Goal: Task Accomplishment & Management: Complete application form

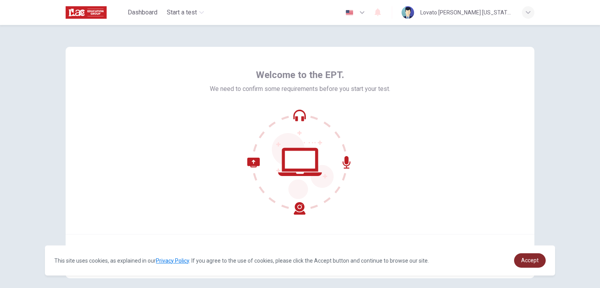
click at [531, 263] on span "Accept" at bounding box center [530, 260] width 18 height 6
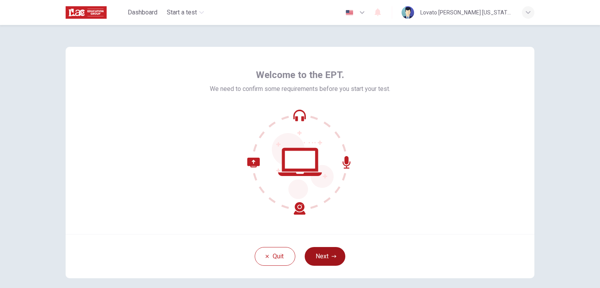
click at [323, 256] on button "Next" at bounding box center [325, 256] width 41 height 19
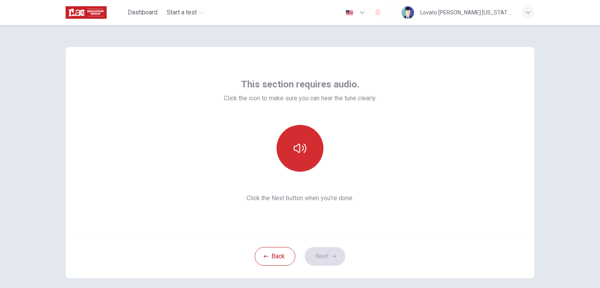
click at [300, 153] on icon "button" at bounding box center [300, 148] width 13 height 13
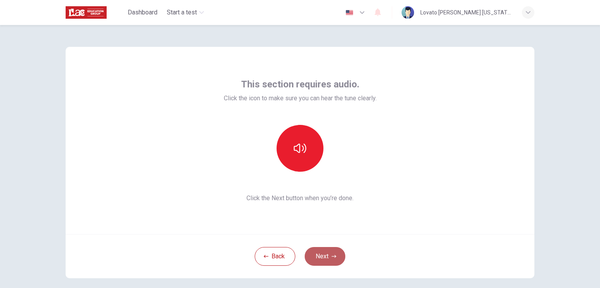
click at [327, 254] on button "Next" at bounding box center [325, 256] width 41 height 19
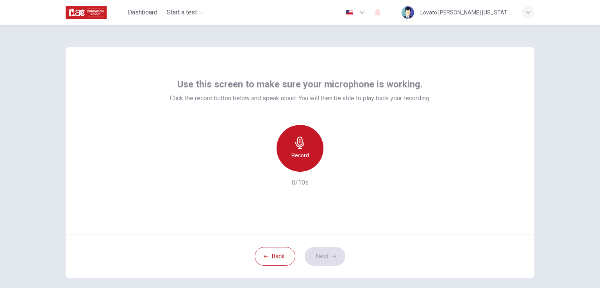
click at [305, 159] on h6 "Record" at bounding box center [300, 155] width 18 height 9
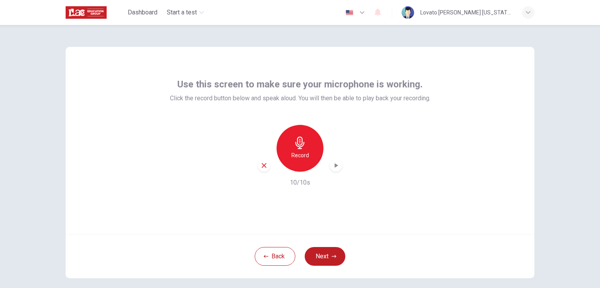
click at [332, 168] on icon "button" at bounding box center [336, 166] width 8 height 8
click at [334, 168] on icon "button" at bounding box center [336, 166] width 8 height 8
click at [325, 259] on button "Next" at bounding box center [325, 256] width 41 height 19
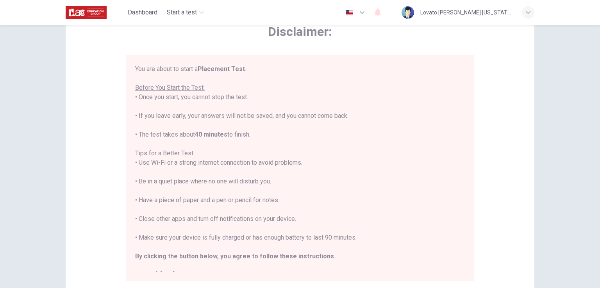
scroll to position [9, 0]
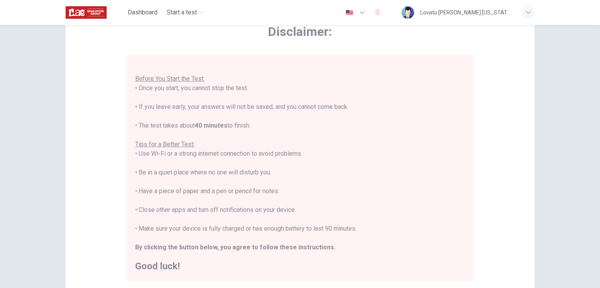
click at [167, 273] on div "You are about to start a Placement Test . Before You Start the Test: • Once you…" at bounding box center [300, 168] width 349 height 226
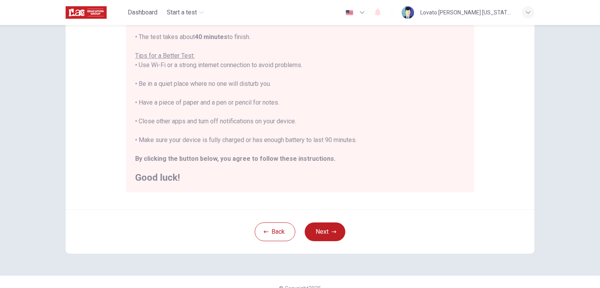
scroll to position [146, 0]
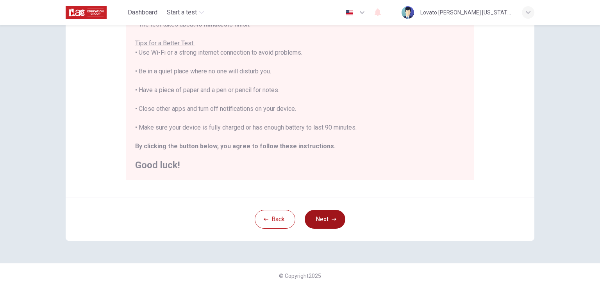
click at [330, 223] on button "Next" at bounding box center [325, 219] width 41 height 19
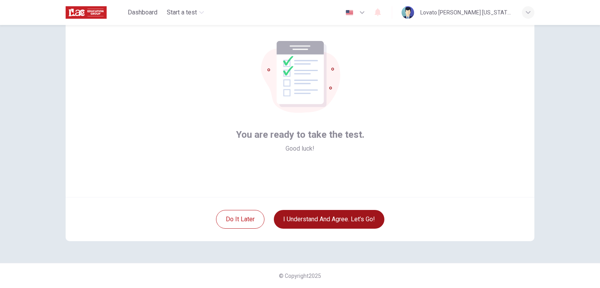
scroll to position [37, 0]
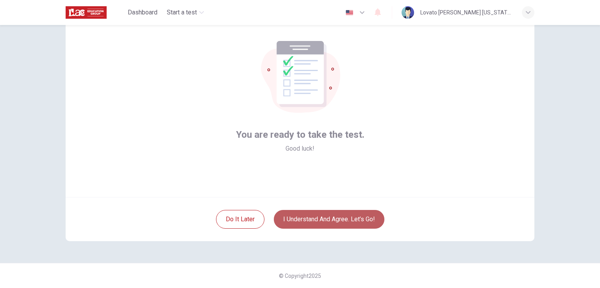
click at [330, 223] on button "I understand and agree. Let’s go!" at bounding box center [329, 219] width 111 height 19
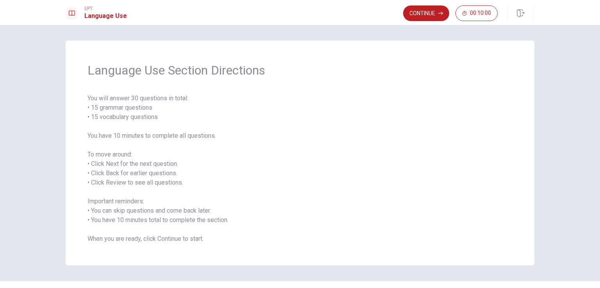
scroll to position [18, 0]
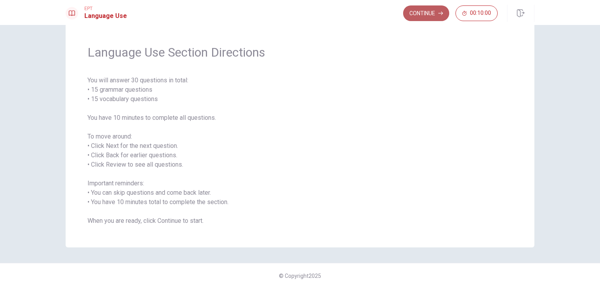
drag, startPoint x: 410, startPoint y: 11, endPoint x: 406, endPoint y: 9, distance: 4.4
click at [406, 9] on button "Continue" at bounding box center [426, 13] width 46 height 16
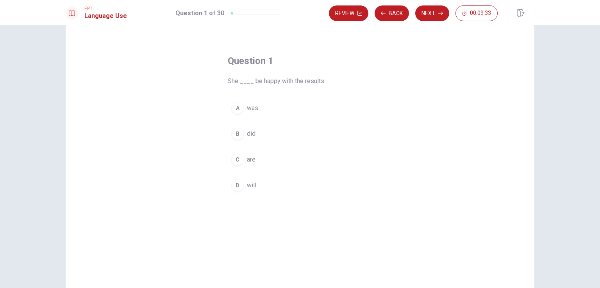
drag, startPoint x: 226, startPoint y: 81, endPoint x: 296, endPoint y: 90, distance: 70.9
click at [296, 90] on div "Question 1 She ____ be happy with the results. A was B did C are D will" at bounding box center [300, 125] width 176 height 166
click at [236, 184] on div "D" at bounding box center [237, 185] width 13 height 13
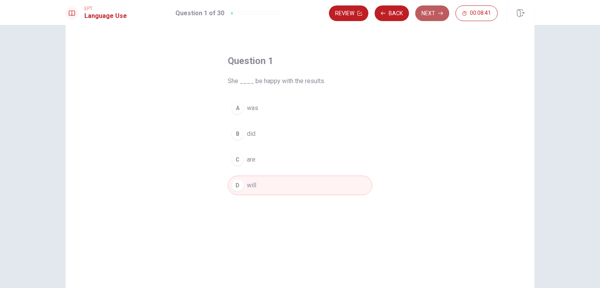
click at [434, 15] on button "Next" at bounding box center [432, 13] width 34 height 16
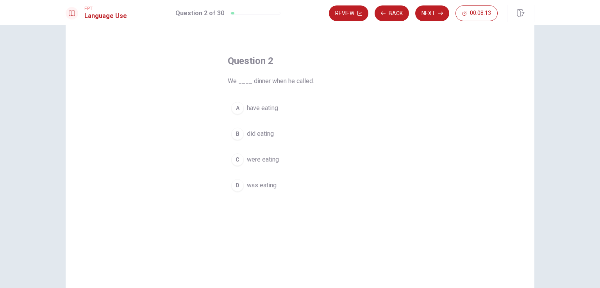
click at [238, 162] on div "C" at bounding box center [237, 160] width 13 height 13
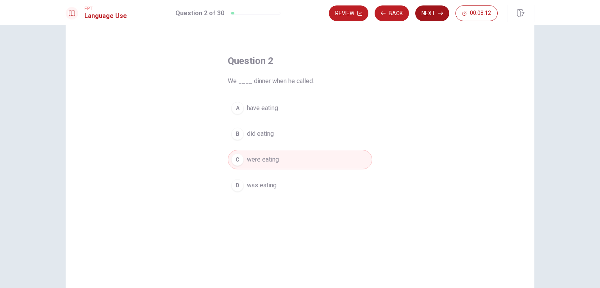
click at [426, 17] on button "Next" at bounding box center [432, 13] width 34 height 16
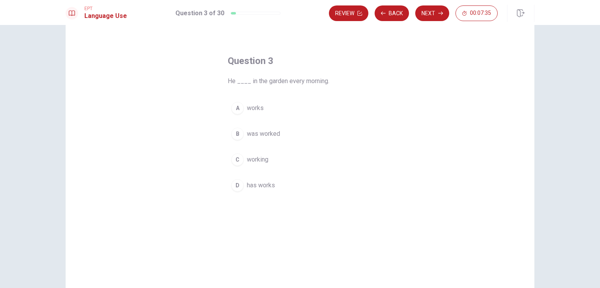
click at [237, 110] on div "A" at bounding box center [237, 108] width 13 height 13
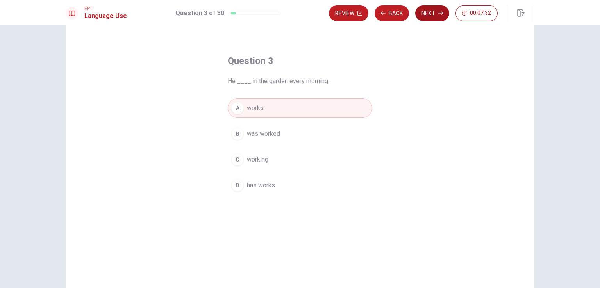
click at [426, 11] on button "Next" at bounding box center [432, 13] width 34 height 16
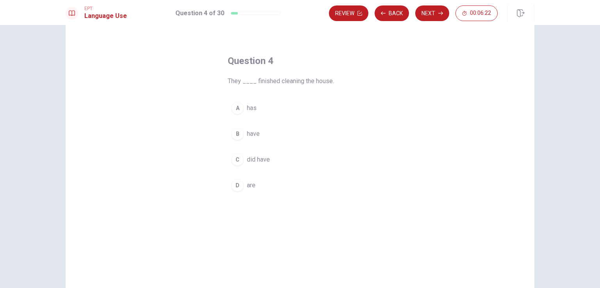
click at [238, 136] on div "B" at bounding box center [237, 134] width 13 height 13
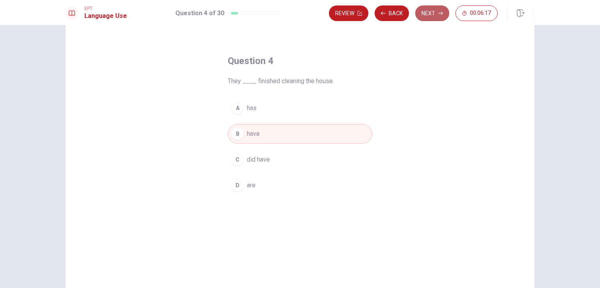
click at [425, 14] on button "Next" at bounding box center [432, 13] width 34 height 16
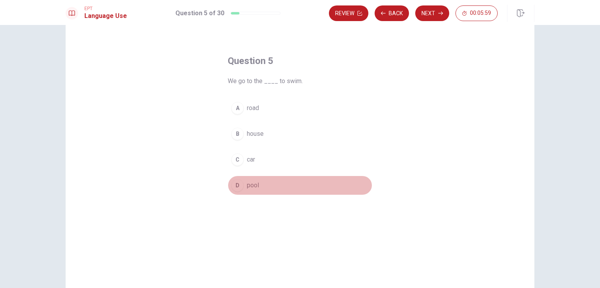
click at [237, 187] on div "D" at bounding box center [237, 185] width 13 height 13
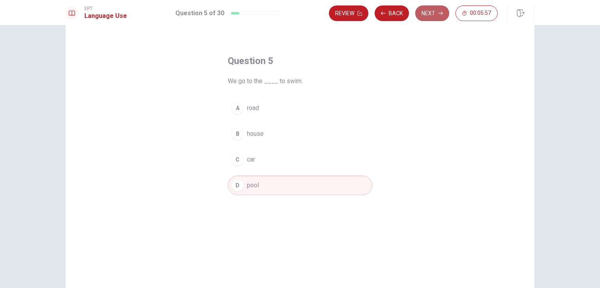
click at [436, 18] on button "Next" at bounding box center [432, 13] width 34 height 16
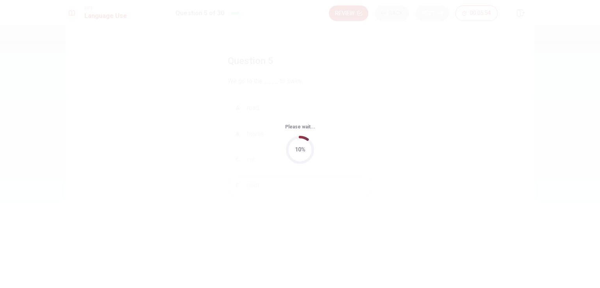
scroll to position [0, 0]
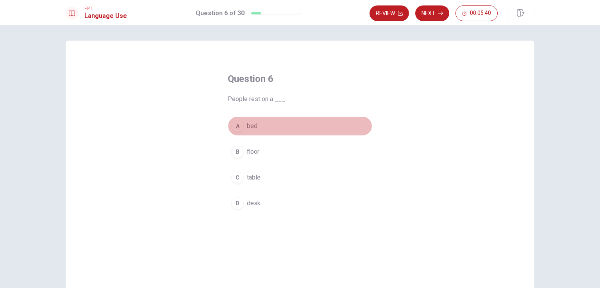
click at [238, 126] on div "A" at bounding box center [237, 126] width 13 height 13
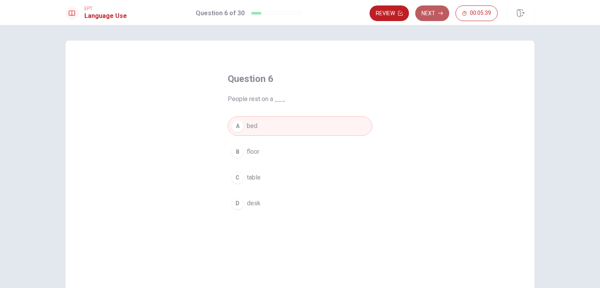
click at [428, 18] on button "Next" at bounding box center [432, 13] width 34 height 16
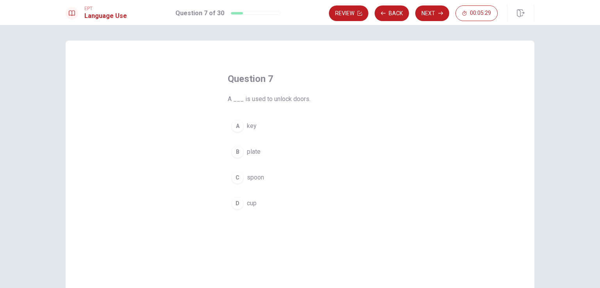
click at [247, 125] on span "key" at bounding box center [252, 126] width 10 height 9
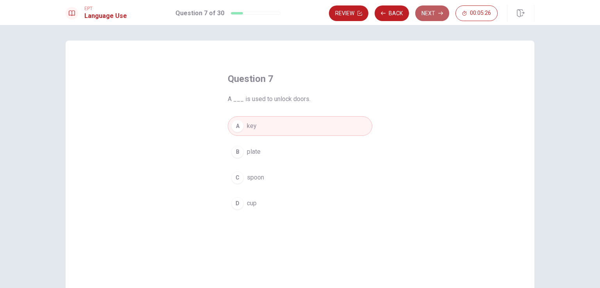
click at [436, 15] on button "Next" at bounding box center [432, 13] width 34 height 16
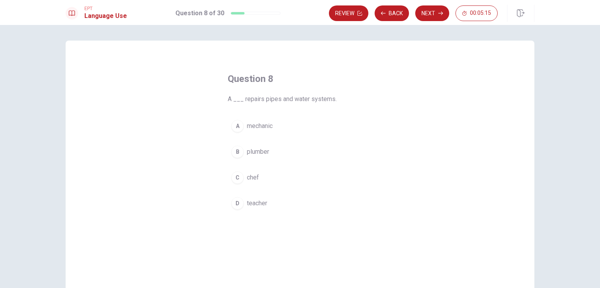
click at [242, 155] on button "B plumber" at bounding box center [300, 152] width 145 height 20
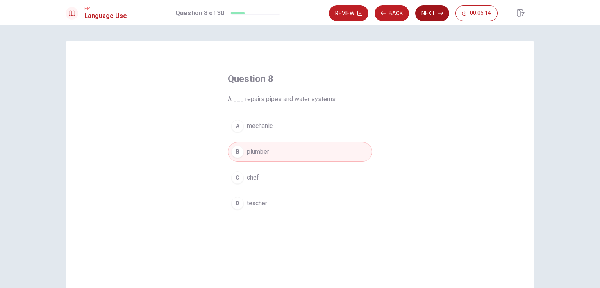
click at [428, 15] on button "Next" at bounding box center [432, 13] width 34 height 16
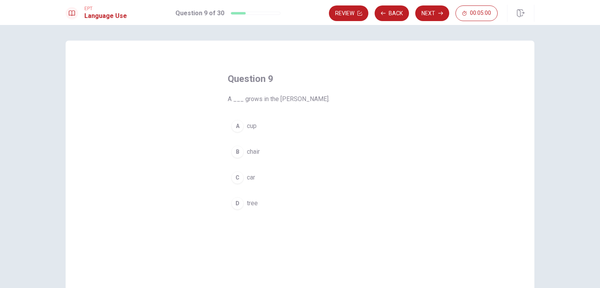
click at [238, 203] on div "D" at bounding box center [237, 203] width 13 height 13
click at [440, 11] on icon "button" at bounding box center [440, 13] width 5 height 5
click at [237, 182] on div "C" at bounding box center [237, 178] width 13 height 13
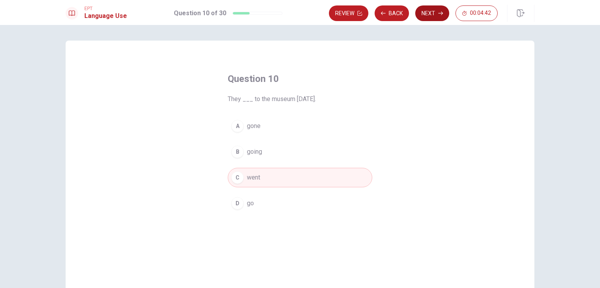
click at [429, 12] on button "Next" at bounding box center [432, 13] width 34 height 16
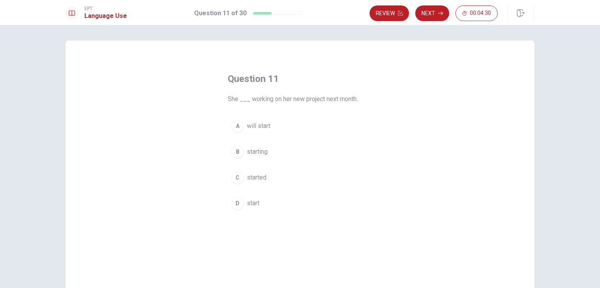
click at [247, 127] on span "will start" at bounding box center [258, 126] width 23 height 9
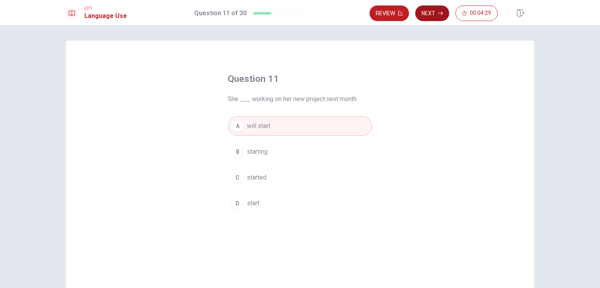
click at [434, 14] on button "Next" at bounding box center [432, 13] width 34 height 16
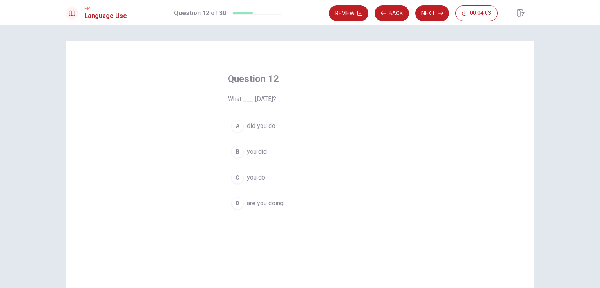
click at [259, 127] on span "did you do" at bounding box center [261, 126] width 29 height 9
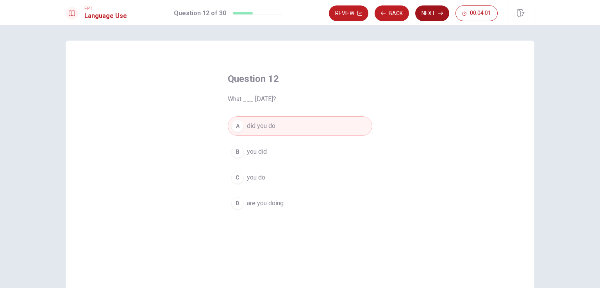
click at [433, 13] on button "Next" at bounding box center [432, 13] width 34 height 16
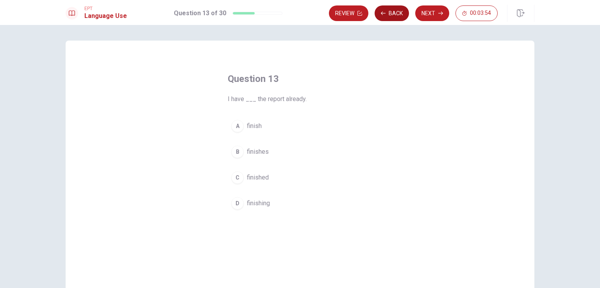
click at [407, 18] on button "Back" at bounding box center [392, 13] width 34 height 16
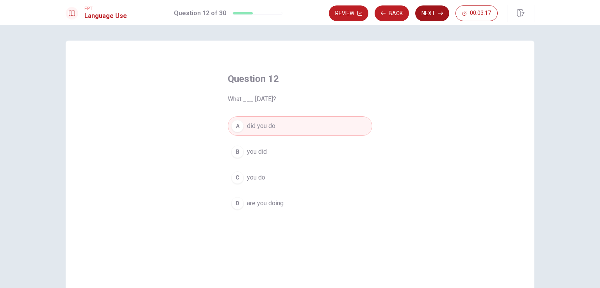
click at [434, 11] on button "Next" at bounding box center [432, 13] width 34 height 16
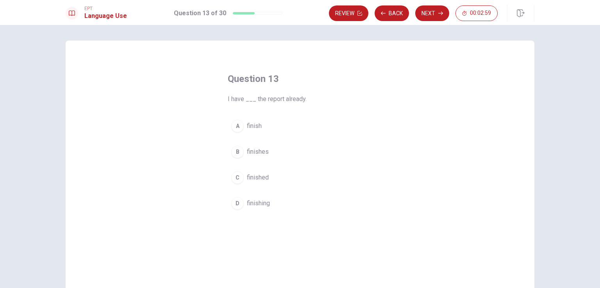
click at [243, 180] on button "C finished" at bounding box center [300, 178] width 145 height 20
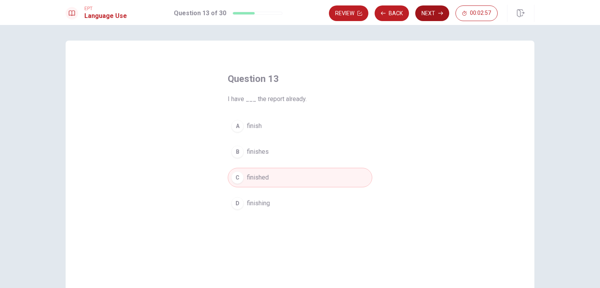
click at [434, 12] on button "Next" at bounding box center [432, 13] width 34 height 16
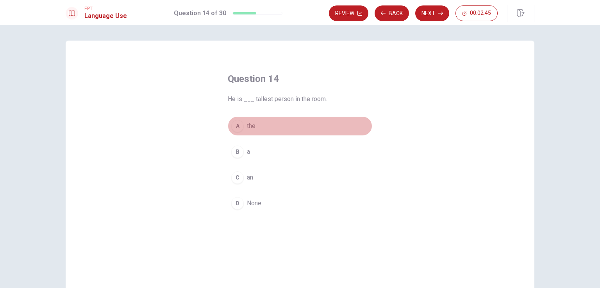
click at [238, 129] on div "A" at bounding box center [237, 126] width 13 height 13
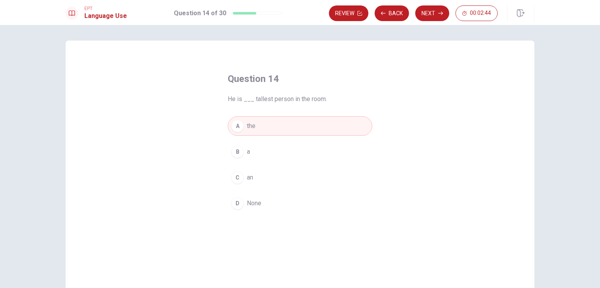
drag, startPoint x: 437, startPoint y: 10, endPoint x: 442, endPoint y: 7, distance: 6.3
click at [442, 7] on button "Next" at bounding box center [432, 13] width 34 height 16
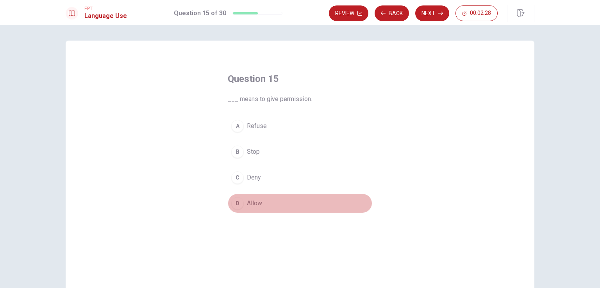
click at [252, 204] on span "Allow" at bounding box center [254, 203] width 15 height 9
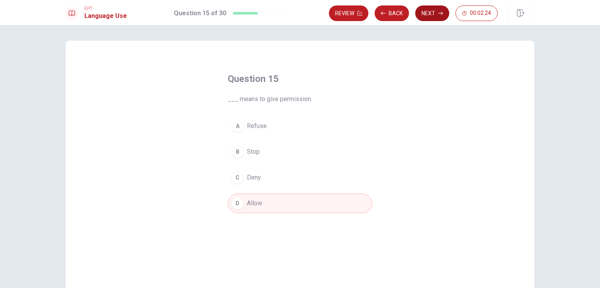
click at [430, 9] on button "Next" at bounding box center [432, 13] width 34 height 16
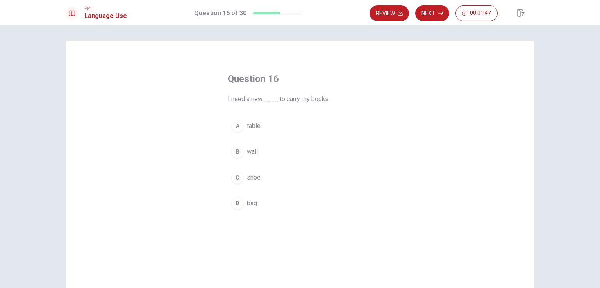
click at [237, 204] on div "D" at bounding box center [237, 203] width 13 height 13
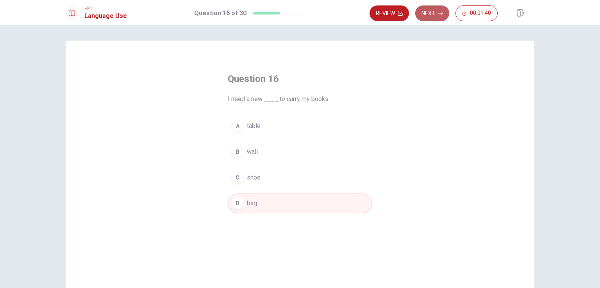
click at [427, 16] on button "Next" at bounding box center [432, 13] width 34 height 16
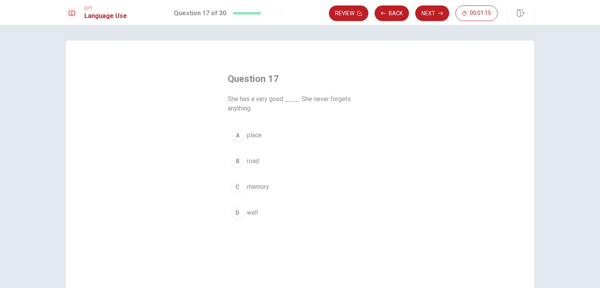
click at [235, 188] on div "C" at bounding box center [237, 187] width 13 height 13
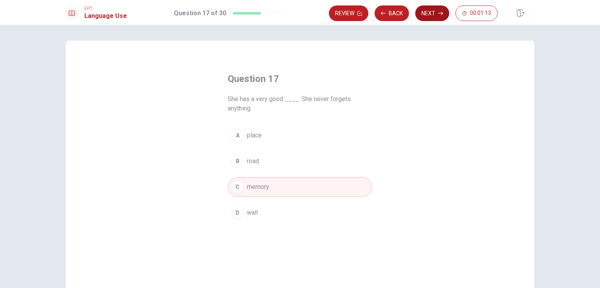
click at [431, 14] on button "Next" at bounding box center [432, 13] width 34 height 16
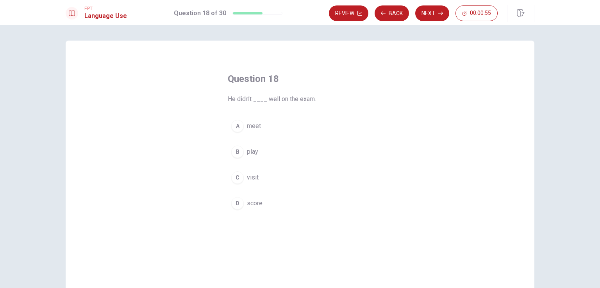
click at [247, 204] on span "score" at bounding box center [255, 203] width 16 height 9
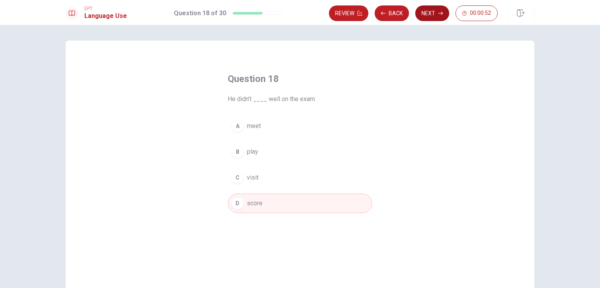
click at [429, 11] on button "Next" at bounding box center [432, 13] width 34 height 16
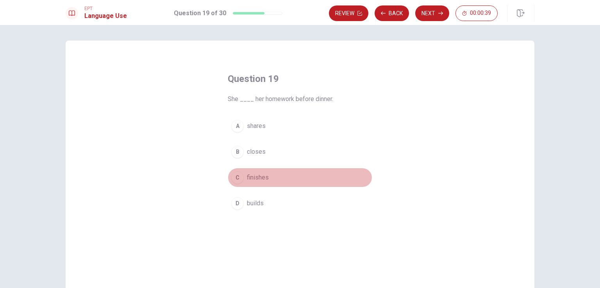
click at [237, 177] on div "C" at bounding box center [237, 178] width 13 height 13
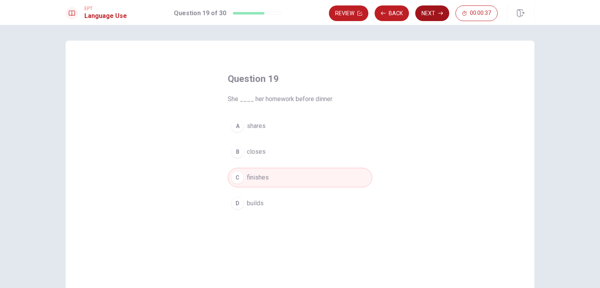
click at [431, 15] on button "Next" at bounding box center [432, 13] width 34 height 16
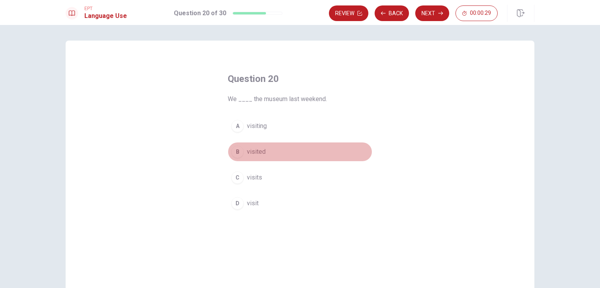
click at [253, 145] on button "B visited" at bounding box center [300, 152] width 145 height 20
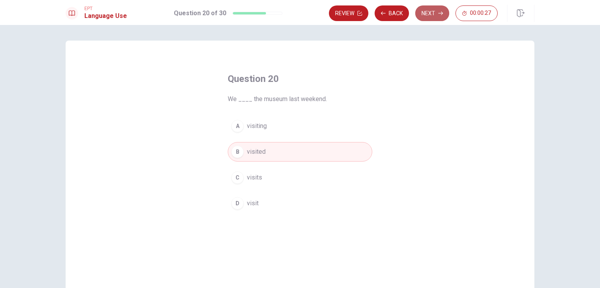
click at [434, 13] on button "Next" at bounding box center [432, 13] width 34 height 16
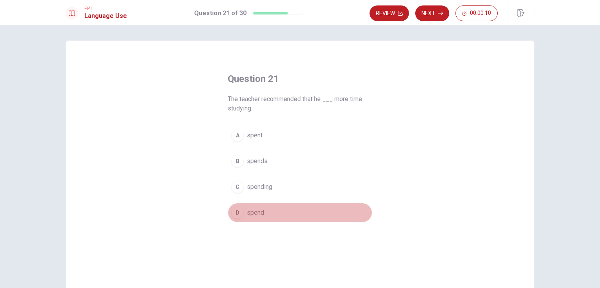
click at [234, 221] on button "D spend" at bounding box center [300, 213] width 145 height 20
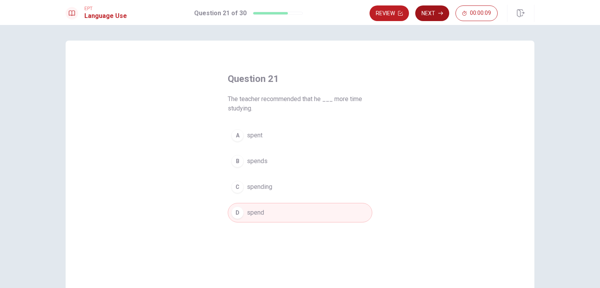
click at [433, 11] on button "Next" at bounding box center [432, 13] width 34 height 16
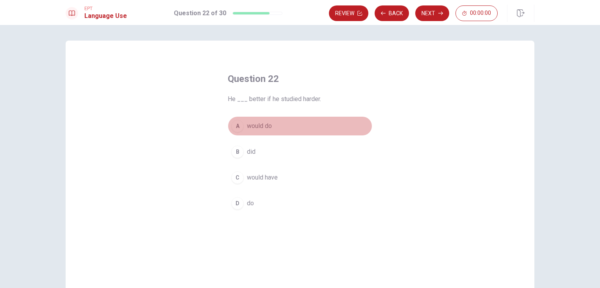
click at [241, 123] on div "A" at bounding box center [237, 126] width 13 height 13
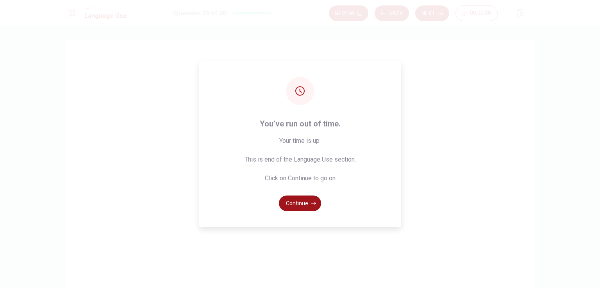
click at [304, 203] on button "Continue" at bounding box center [300, 204] width 42 height 16
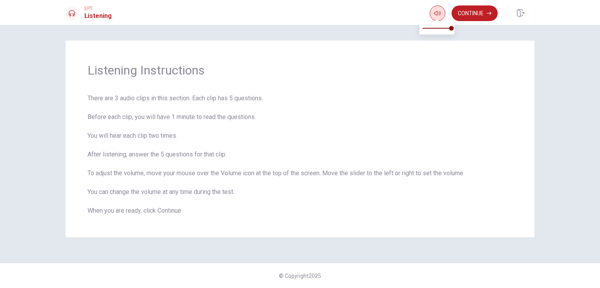
click at [440, 13] on button "button" at bounding box center [438, 13] width 16 height 16
drag, startPoint x: 481, startPoint y: 16, endPoint x: 486, endPoint y: 17, distance: 5.1
click at [486, 17] on button "Continue" at bounding box center [475, 13] width 46 height 16
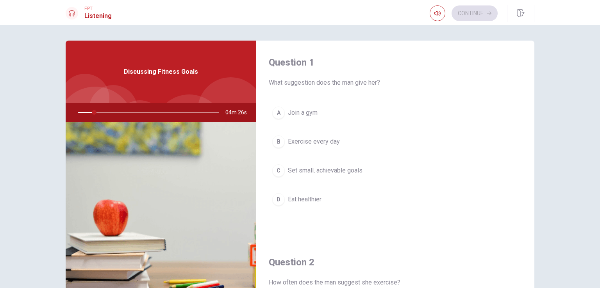
drag, startPoint x: 90, startPoint y: 112, endPoint x: 70, endPoint y: 111, distance: 19.6
click at [70, 111] on div at bounding box center [147, 112] width 157 height 19
click at [77, 110] on div at bounding box center [147, 112] width 157 height 19
drag, startPoint x: 95, startPoint y: 111, endPoint x: 90, endPoint y: 111, distance: 4.3
click at [90, 111] on div at bounding box center [147, 112] width 157 height 19
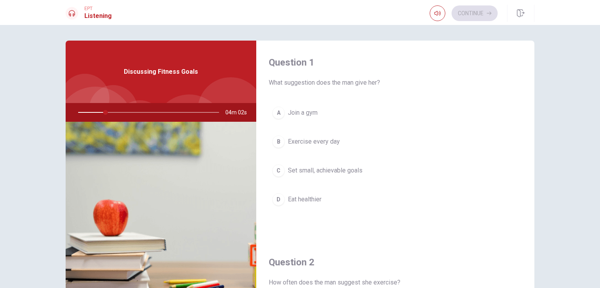
click at [73, 12] on icon at bounding box center [72, 13] width 6 height 6
click at [438, 8] on button "button" at bounding box center [438, 13] width 16 height 16
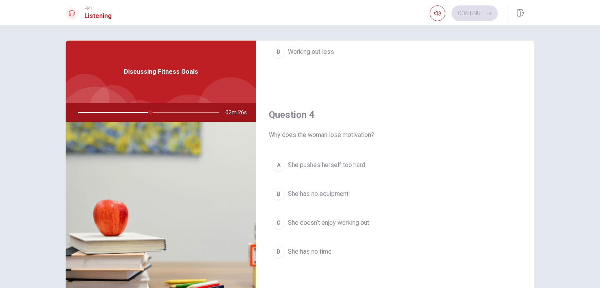
scroll to position [593, 0]
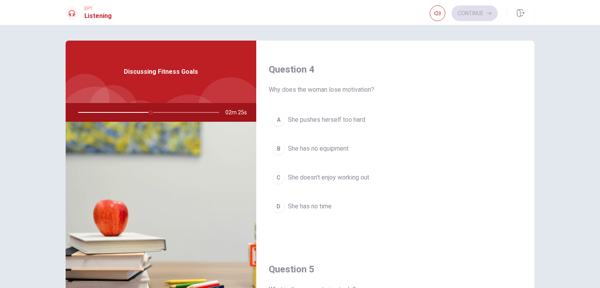
drag, startPoint x: 521, startPoint y: 224, endPoint x: 527, endPoint y: 259, distance: 35.3
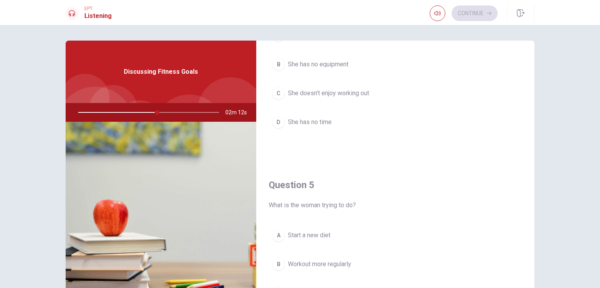
scroll to position [725, 0]
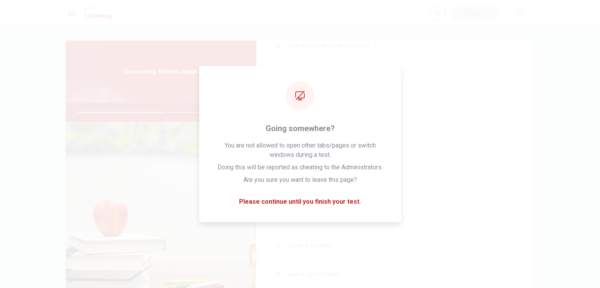
click at [486, 232] on div "A Start a new diet B Workout more regularly C Go on a vacation D Join a sports …" at bounding box center [395, 239] width 253 height 122
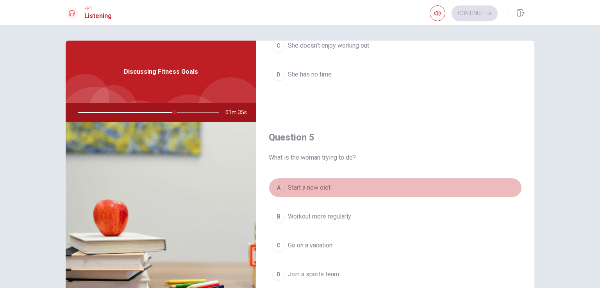
click at [418, 188] on button "A Start a new diet" at bounding box center [395, 188] width 253 height 20
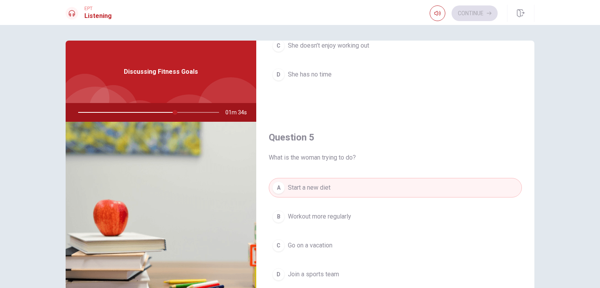
click at [400, 181] on button "A Start a new diet" at bounding box center [395, 188] width 253 height 20
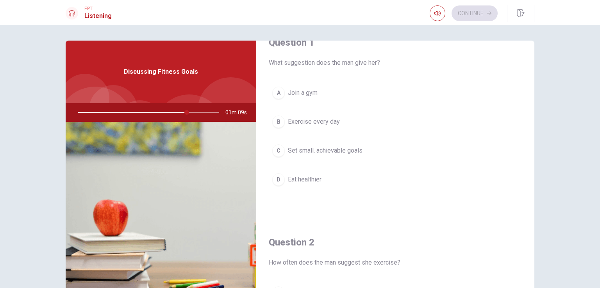
scroll to position [0, 0]
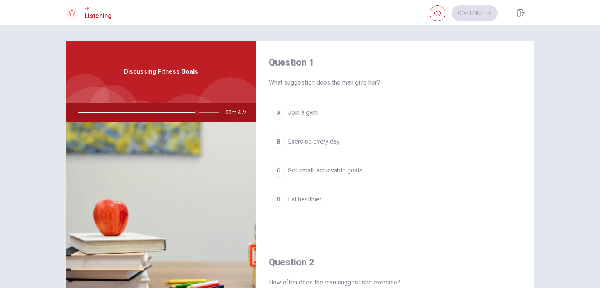
click at [309, 170] on span "Set small, achievable goals" at bounding box center [325, 170] width 75 height 9
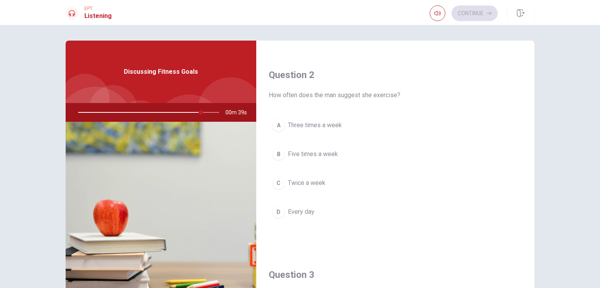
scroll to position [198, 0]
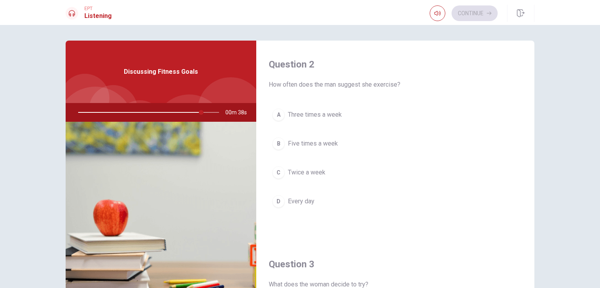
drag, startPoint x: 198, startPoint y: 114, endPoint x: 142, endPoint y: 114, distance: 56.3
click at [142, 114] on div at bounding box center [147, 112] width 157 height 19
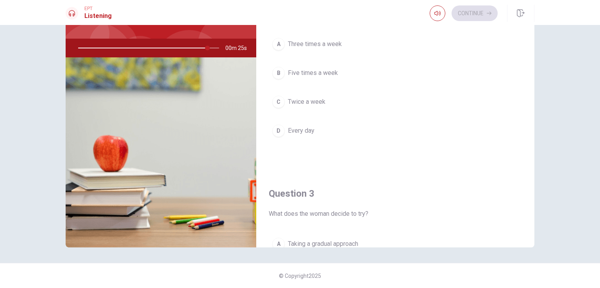
scroll to position [177, 0]
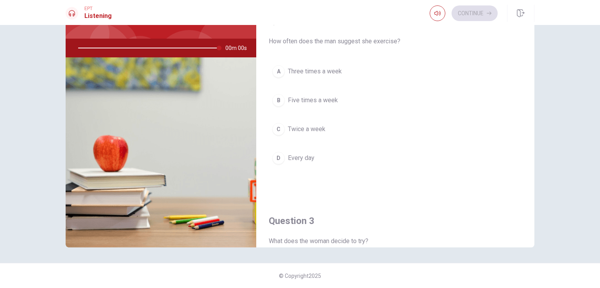
type input "0"
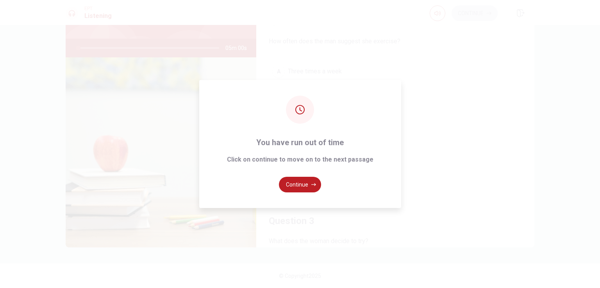
click at [328, 177] on div "You have run out of time Click on continue to move on to the next passage Conti…" at bounding box center [300, 144] width 202 height 128
click at [312, 182] on button "Continue" at bounding box center [300, 185] width 42 height 16
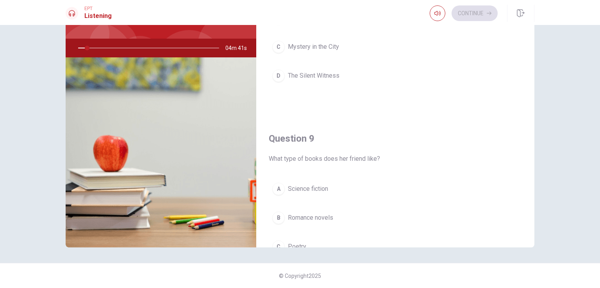
scroll to position [431, 0]
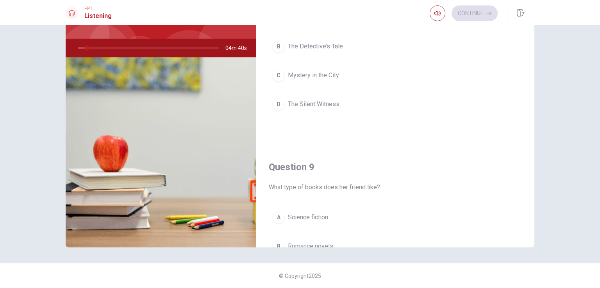
drag, startPoint x: 541, startPoint y: 133, endPoint x: 538, endPoint y: 53, distance: 80.1
click at [538, 53] on div "Question 6 How does the woman feel about the recommendation? A Uncertain B Disa…" at bounding box center [300, 112] width 494 height 272
drag, startPoint x: 528, startPoint y: 115, endPoint x: 531, endPoint y: 45, distance: 70.0
click at [531, 45] on div "Question 6 How does the woman feel about the recommendation? A Uncertain B Disa…" at bounding box center [395, 112] width 278 height 272
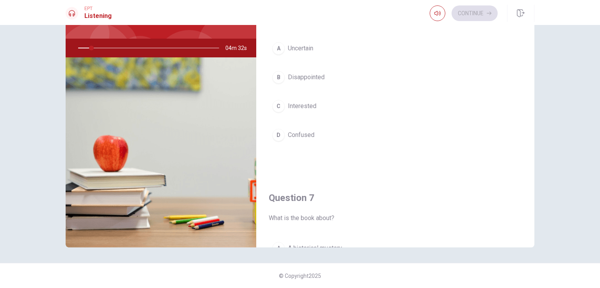
scroll to position [0, 0]
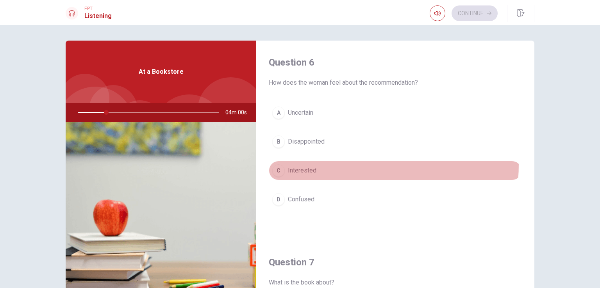
drag, startPoint x: 284, startPoint y: 168, endPoint x: 285, endPoint y: 163, distance: 4.8
click at [285, 163] on button "C Interested" at bounding box center [395, 171] width 253 height 20
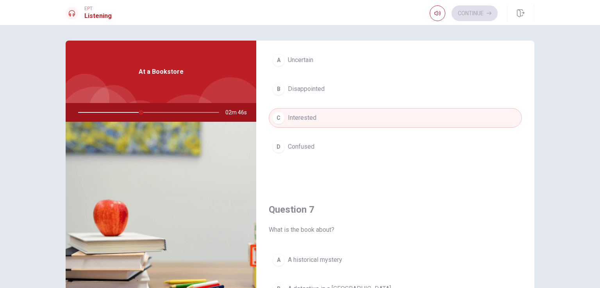
scroll to position [35, 0]
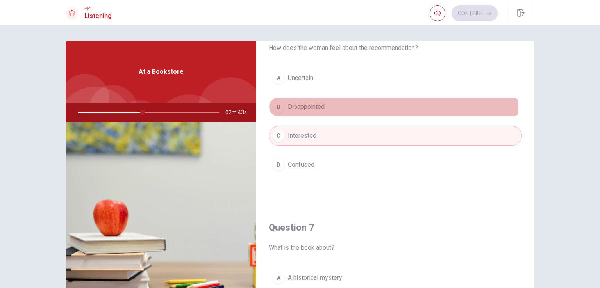
click at [309, 103] on span "Disappointed" at bounding box center [306, 106] width 37 height 9
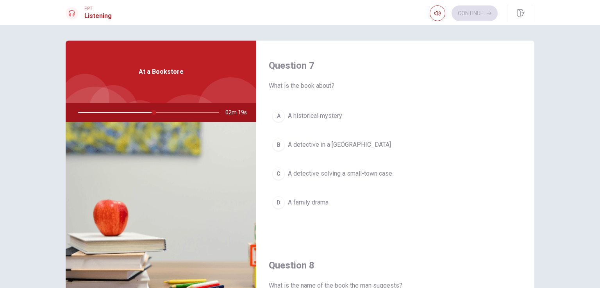
scroll to position [200, 0]
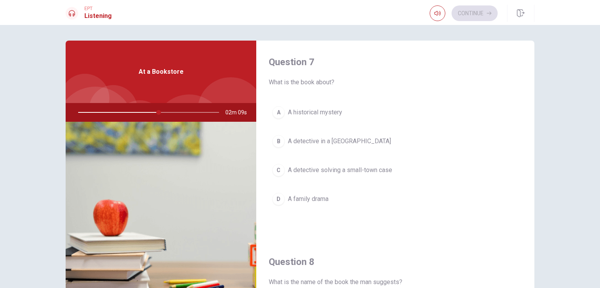
drag, startPoint x: 533, startPoint y: 127, endPoint x: 533, endPoint y: 133, distance: 6.3
click at [533, 133] on div "Question 6 How does the woman feel about the recommendation? A Uncertain B Disa…" at bounding box center [300, 177] width 494 height 272
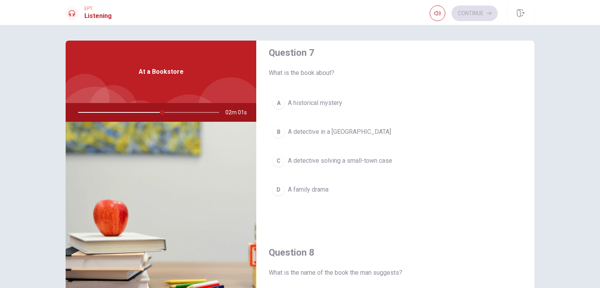
scroll to position [211, 0]
click at [384, 158] on span "A detective solving a small-town case" at bounding box center [340, 159] width 104 height 9
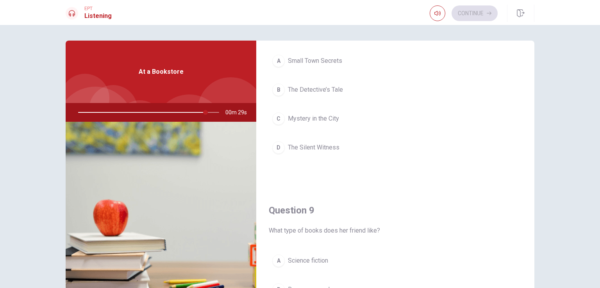
scroll to position [451, 0]
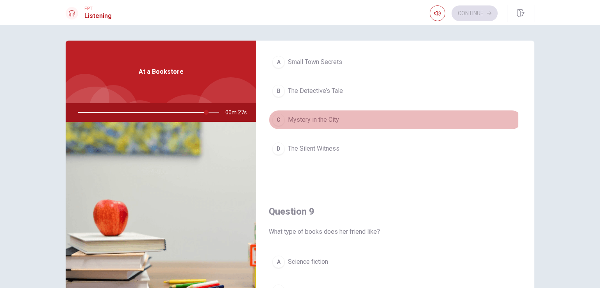
click at [285, 118] on button "C Mystery in the City" at bounding box center [395, 120] width 253 height 20
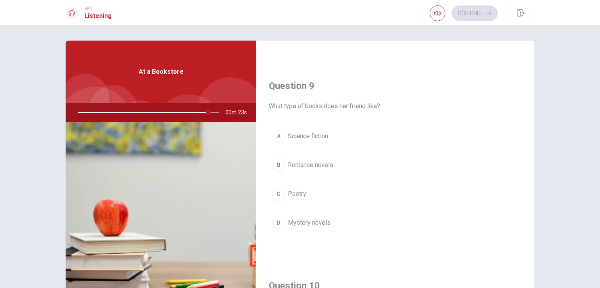
scroll to position [588, 0]
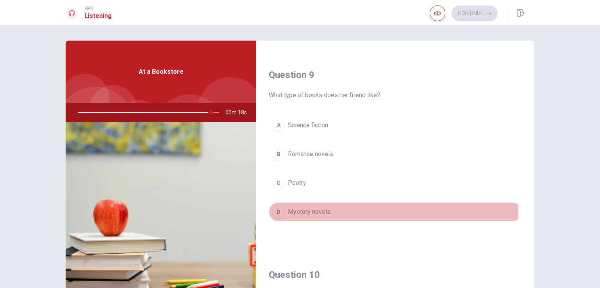
click at [276, 211] on div "D" at bounding box center [278, 212] width 13 height 13
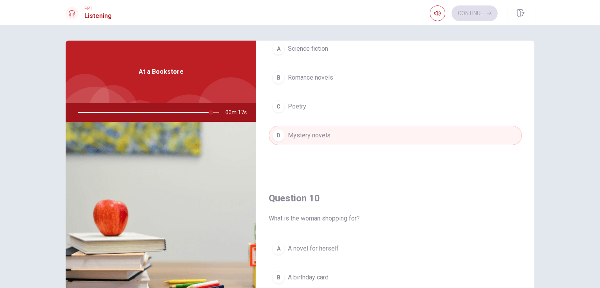
scroll to position [725, 0]
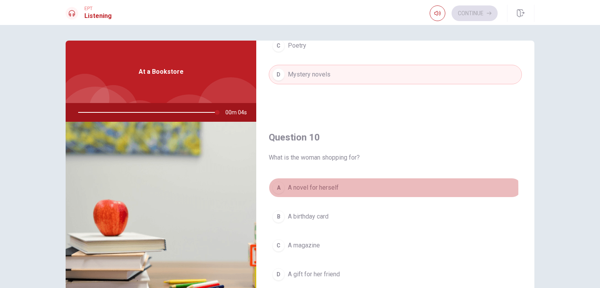
click at [283, 186] on button "A A novel for herself" at bounding box center [395, 188] width 253 height 20
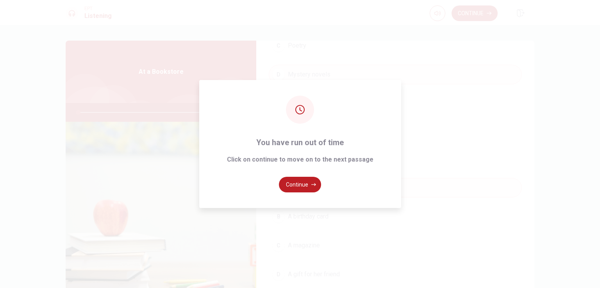
type input "0"
click at [478, 15] on div "You have run out of time Click on continue to move on to the next passage Conti…" at bounding box center [300, 144] width 600 height 288
click at [304, 185] on button "Continue" at bounding box center [300, 185] width 42 height 16
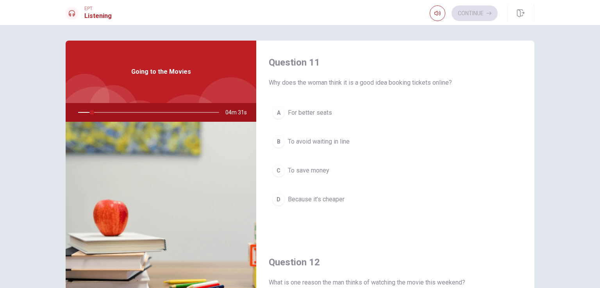
click at [344, 140] on span "To avoid waiting in line" at bounding box center [319, 141] width 62 height 9
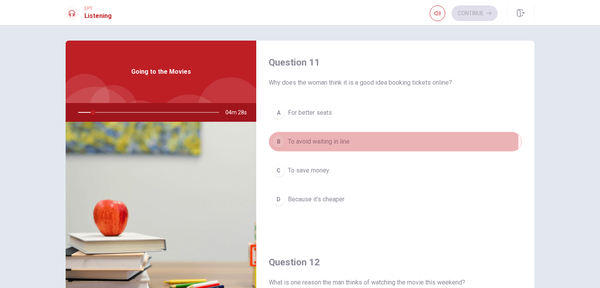
click at [344, 140] on span "To avoid waiting in line" at bounding box center [319, 141] width 62 height 9
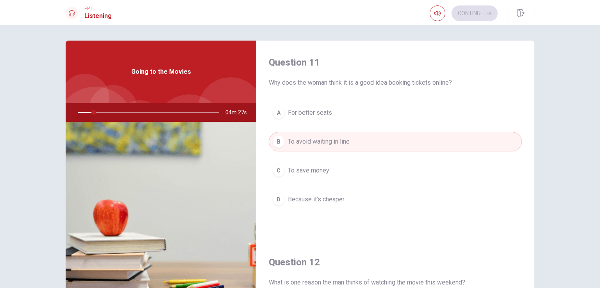
click at [320, 111] on span "For better seats" at bounding box center [310, 112] width 44 height 9
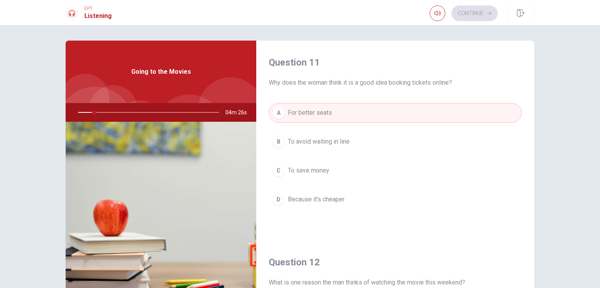
click at [326, 84] on span "Why does the woman think it is a good idea booking tickets online?" at bounding box center [395, 82] width 253 height 9
click at [324, 139] on span "To avoid waiting in line" at bounding box center [319, 141] width 62 height 9
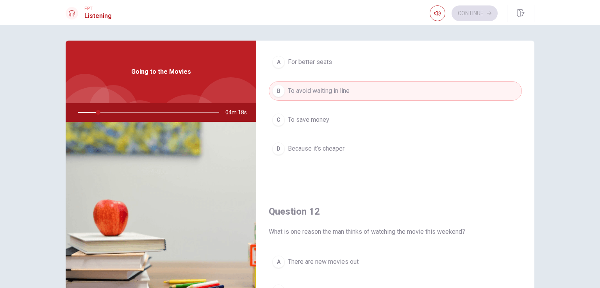
scroll to position [0, 0]
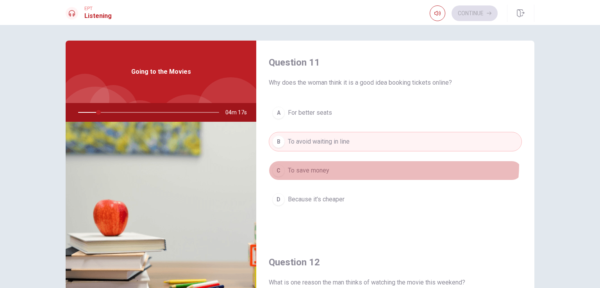
click at [388, 164] on button "C To save money" at bounding box center [395, 171] width 253 height 20
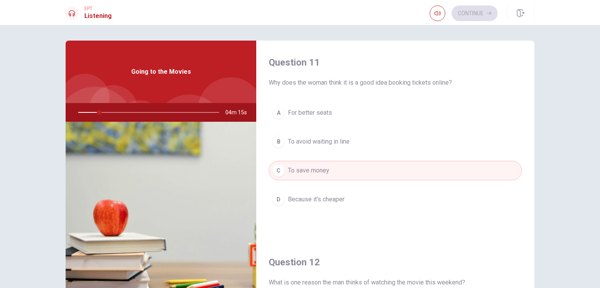
click at [413, 143] on button "B To avoid waiting in line" at bounding box center [395, 142] width 253 height 20
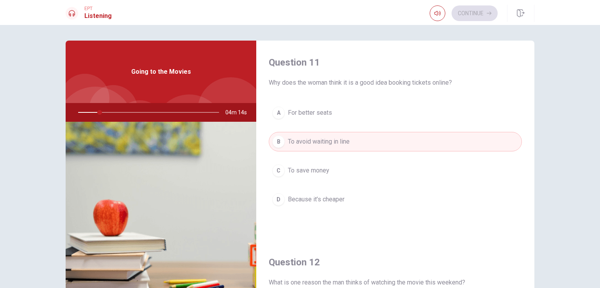
click at [425, 109] on button "A For better seats" at bounding box center [395, 113] width 253 height 20
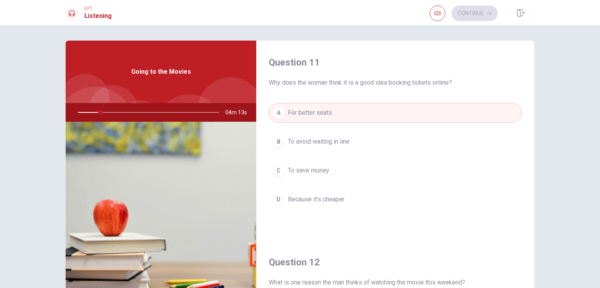
click at [413, 90] on div "Question 11 Why does the woman think it is a good idea booking tickets online? …" at bounding box center [395, 141] width 278 height 200
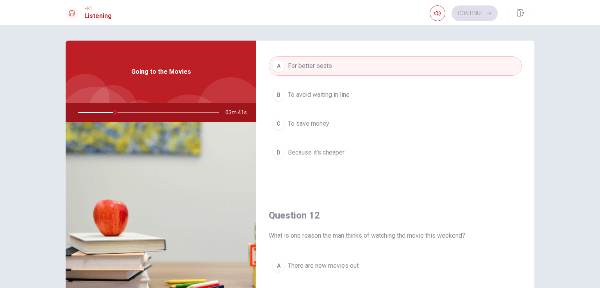
scroll to position [38, 0]
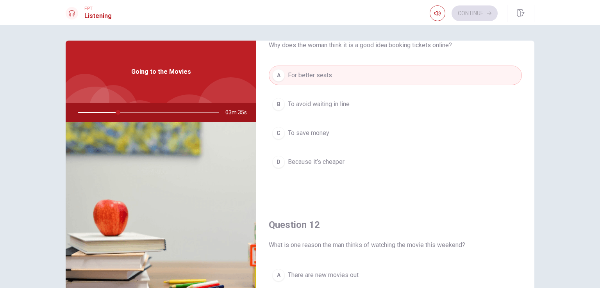
drag, startPoint x: 533, startPoint y: 91, endPoint x: 532, endPoint y: 118, distance: 27.0
click at [532, 118] on div "Question 11 Why does the woman think it is a good idea booking tickets online? …" at bounding box center [300, 177] width 494 height 272
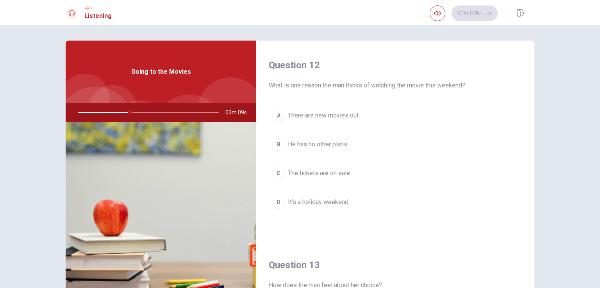
scroll to position [0, 0]
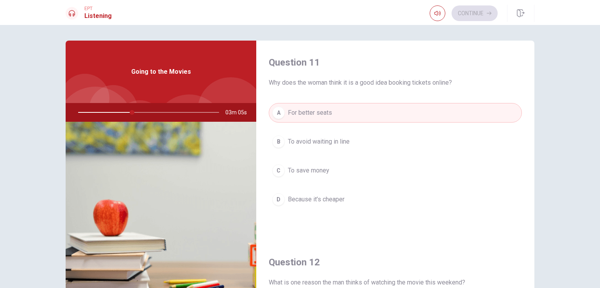
click at [347, 138] on span "To avoid waiting in line" at bounding box center [319, 141] width 62 height 9
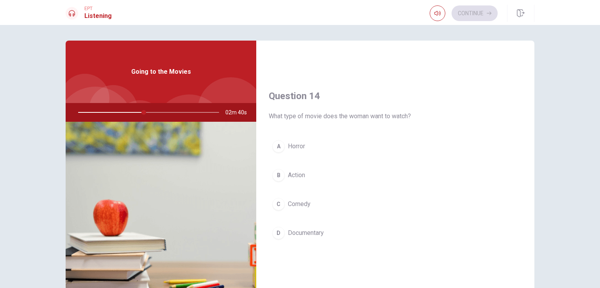
scroll to position [564, 0]
click at [290, 203] on span "Comedy" at bounding box center [299, 206] width 23 height 9
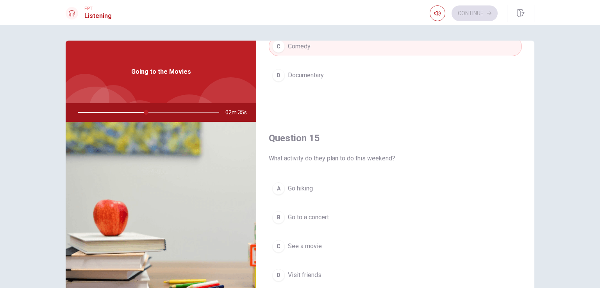
scroll to position [725, 0]
drag, startPoint x: 532, startPoint y: 212, endPoint x: 539, endPoint y: 266, distance: 54.8
click at [539, 266] on div "Question 11 Why does the woman think it is a good idea booking tickets online? …" at bounding box center [300, 177] width 494 height 272
click at [311, 243] on span "See a movie" at bounding box center [305, 245] width 34 height 9
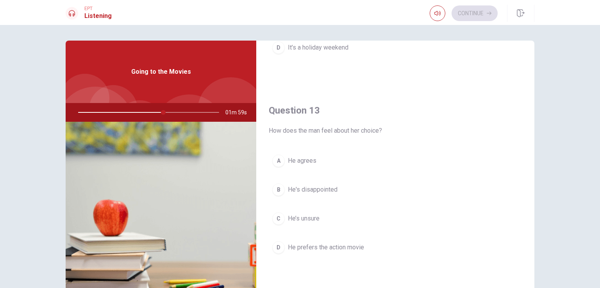
scroll to position [353, 0]
click at [330, 243] on span "He prefers the action movie" at bounding box center [326, 246] width 76 height 9
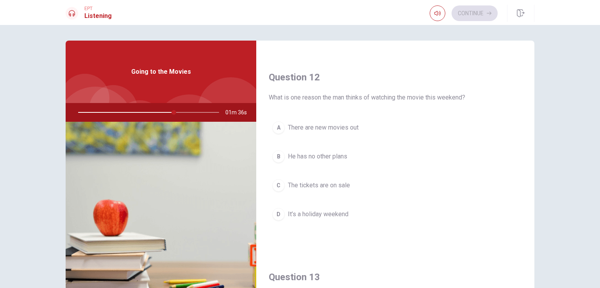
scroll to position [197, 0]
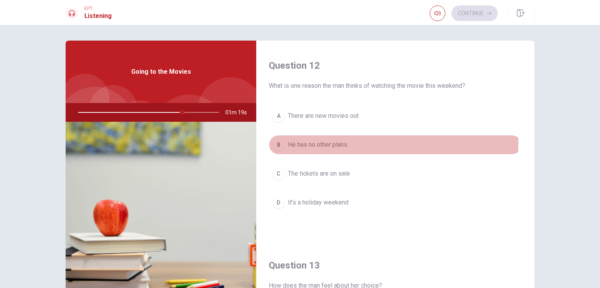
click at [331, 144] on span "He has no other plans" at bounding box center [317, 144] width 59 height 9
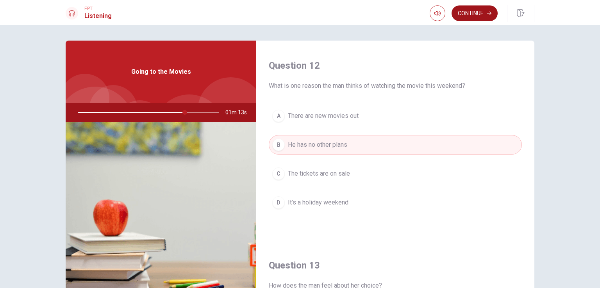
click at [472, 17] on button "Continue" at bounding box center [475, 13] width 46 height 16
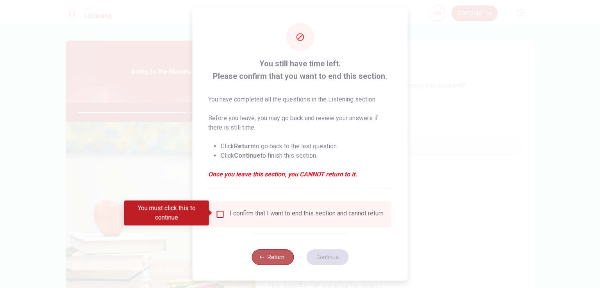
click at [265, 265] on button "Return" at bounding box center [273, 258] width 42 height 16
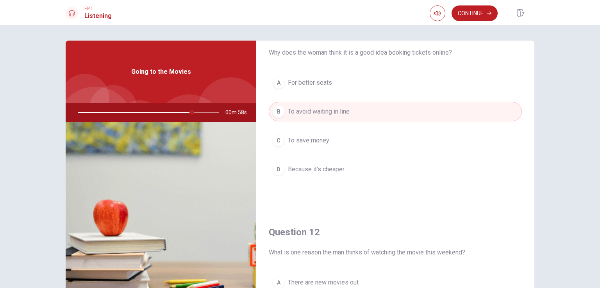
scroll to position [27, 0]
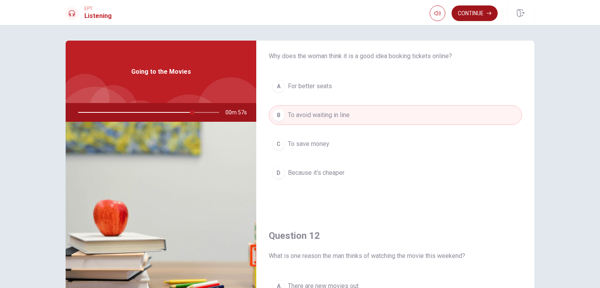
click at [475, 11] on button "Continue" at bounding box center [475, 13] width 46 height 16
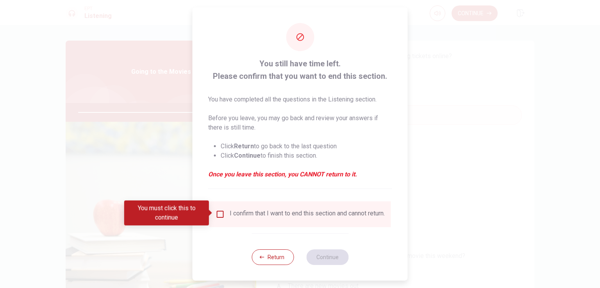
click at [451, 130] on div at bounding box center [300, 144] width 600 height 288
click at [265, 262] on button "Return" at bounding box center [273, 258] width 42 height 16
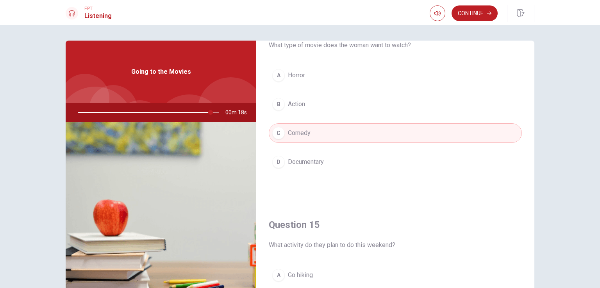
scroll to position [663, 0]
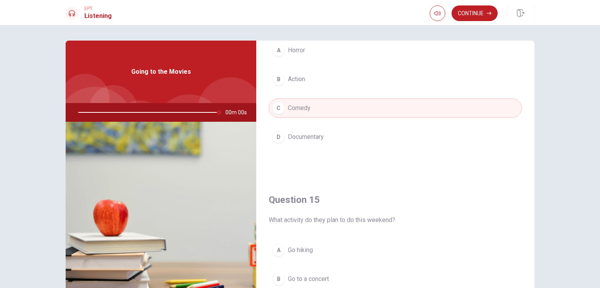
type input "0"
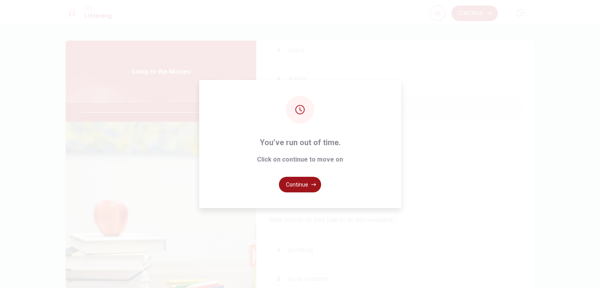
click at [298, 186] on button "Continue" at bounding box center [300, 185] width 42 height 16
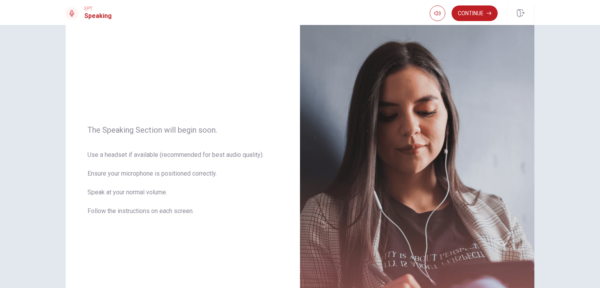
scroll to position [39, 0]
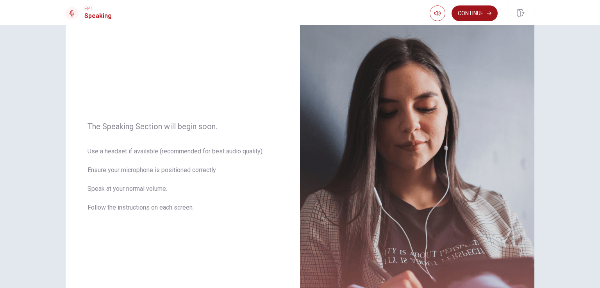
click at [466, 15] on button "Continue" at bounding box center [475, 13] width 46 height 16
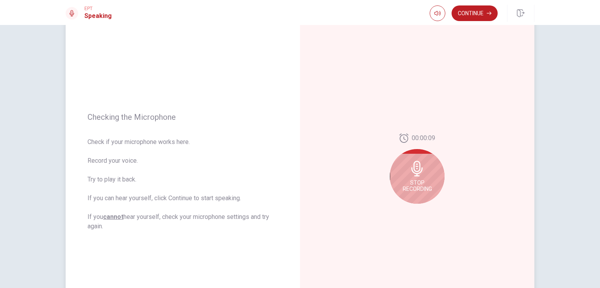
click at [415, 179] on div "Stop Recording" at bounding box center [417, 176] width 55 height 55
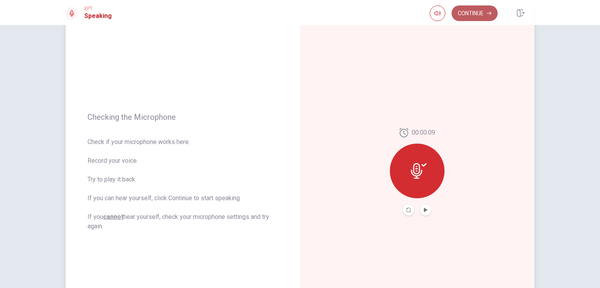
click at [466, 16] on button "Continue" at bounding box center [475, 13] width 46 height 16
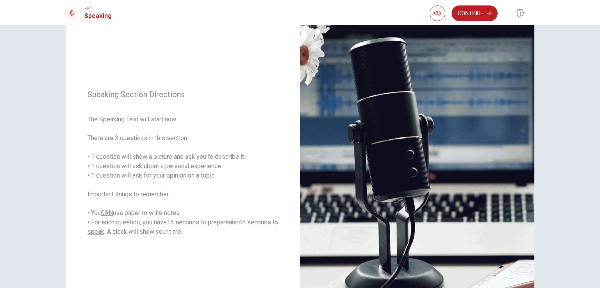
scroll to position [49, 0]
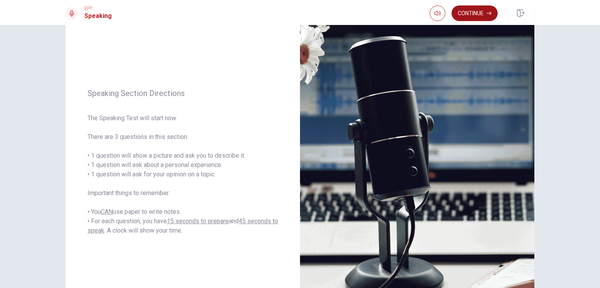
click at [483, 12] on button "Continue" at bounding box center [475, 13] width 46 height 16
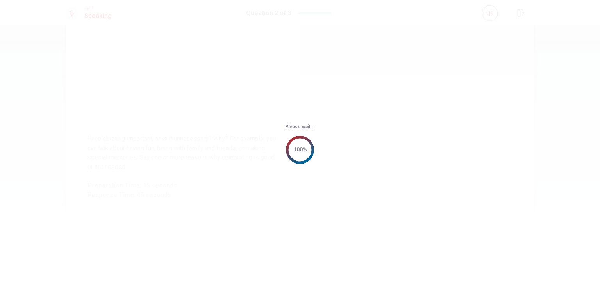
scroll to position [0, 0]
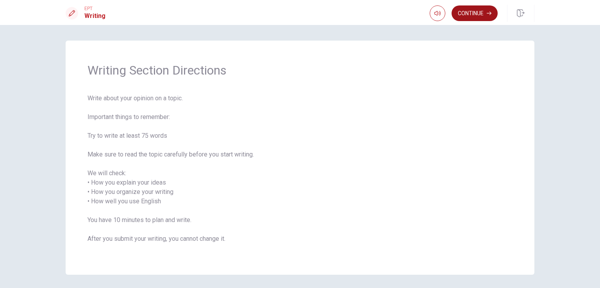
click at [470, 11] on button "Continue" at bounding box center [475, 13] width 46 height 16
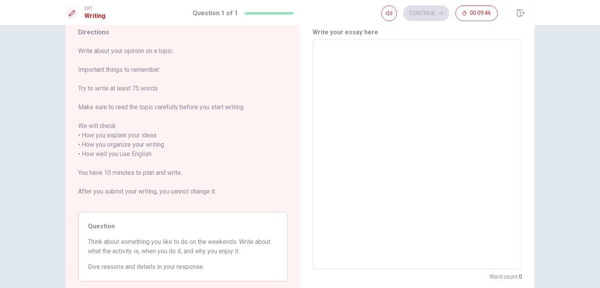
scroll to position [30, 0]
click at [366, 84] on textarea at bounding box center [417, 152] width 198 height 217
type textarea "O"
type textarea "x"
type textarea "On"
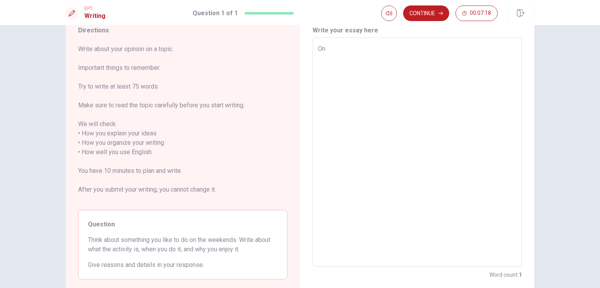
type textarea "x"
type textarea "On"
type textarea "x"
type textarea "On W"
type textarea "x"
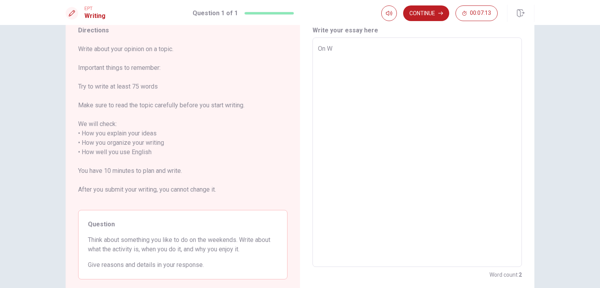
type textarea "On"
type textarea "x"
type textarea "On e"
type textarea "x"
type textarea "On"
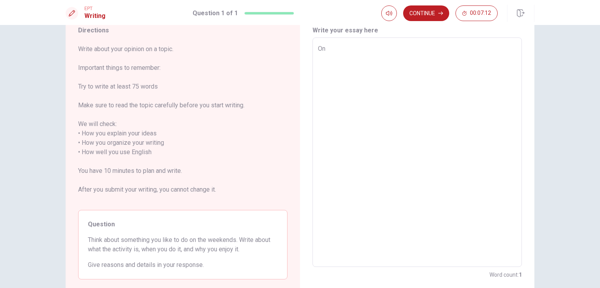
type textarea "x"
type textarea "On w"
type textarea "x"
type textarea "On we"
type textarea "x"
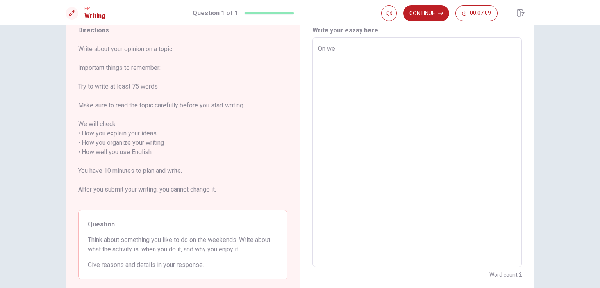
type textarea "On wee"
type textarea "x"
type textarea "On week"
type textarea "x"
type textarea "On weeke"
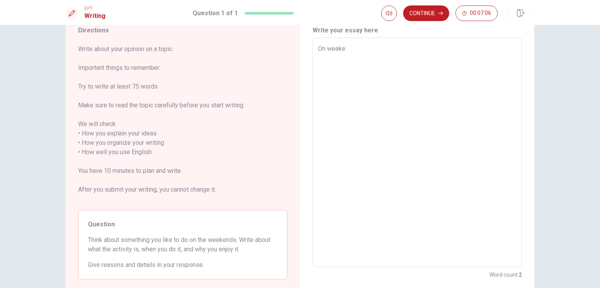
type textarea "x"
type textarea "On weeke"
type textarea "x"
type textarea "On weeke"
type textarea "x"
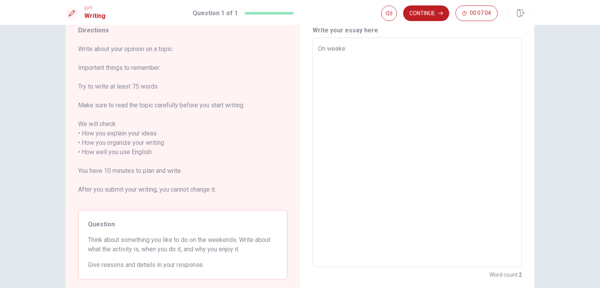
type textarea "On weeken"
type textarea "x"
type textarea "On weekend"
type textarea "x"
type textarea "On weekends"
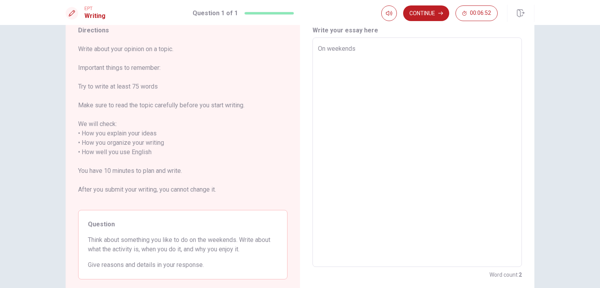
type textarea "x"
type textarea "On weekends,"
type textarea "x"
type textarea "On weekends,"
type textarea "x"
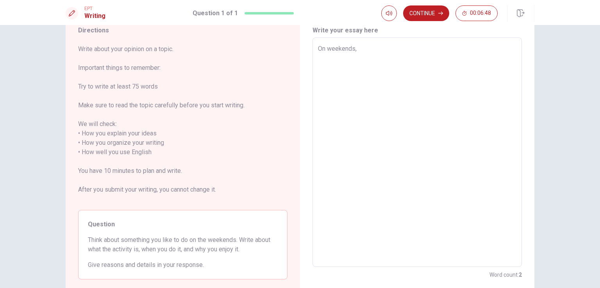
type textarea "On weekends, i"
type textarea "x"
type textarea "On weekends, i"
type textarea "x"
type textarea "On weekends, i"
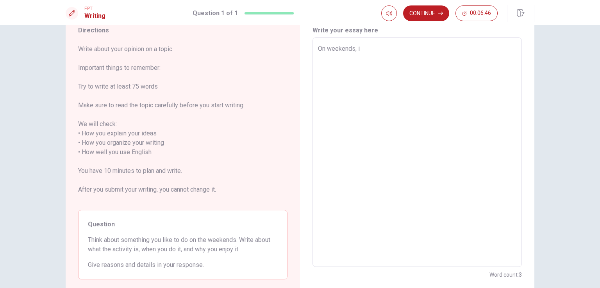
type textarea "x"
type textarea "On weekends,"
type textarea "x"
type textarea "On weekends, I"
type textarea "x"
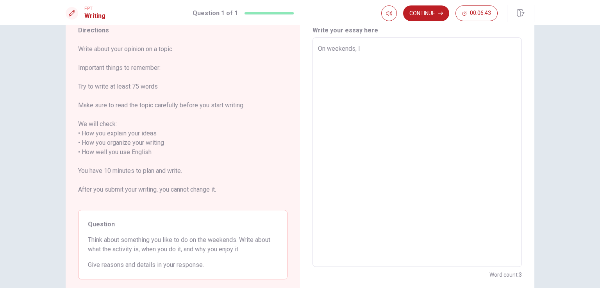
type textarea "On weekends, Il"
type textarea "x"
type textarea "On weekends, Ili"
type textarea "x"
type textarea "On weekends, Ilik"
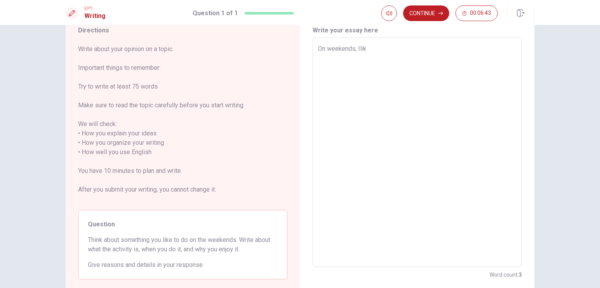
type textarea "x"
type textarea "On weekends, [GEOGRAPHIC_DATA]"
type textarea "x"
type textarea "On weekends, [GEOGRAPHIC_DATA]"
click at [358, 51] on textarea "On weekends, [GEOGRAPHIC_DATA]" at bounding box center [417, 152] width 198 height 217
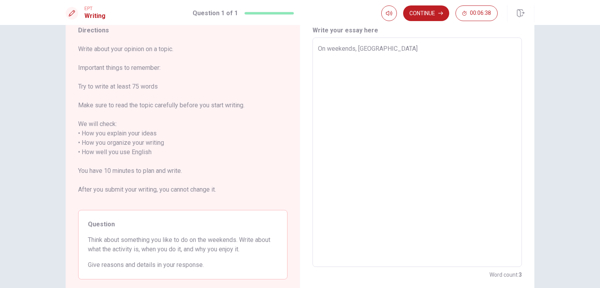
type textarea "x"
type textarea "On weekends, I like"
type textarea "x"
type textarea "On weekends, [GEOGRAPHIC_DATA]"
type textarea "x"
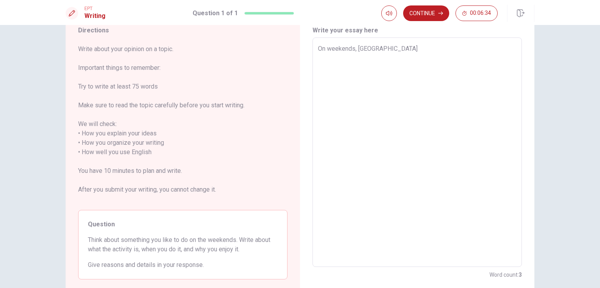
type textarea "On weekends, I like"
click at [375, 47] on textarea "On weekends, I like" at bounding box center [417, 152] width 198 height 217
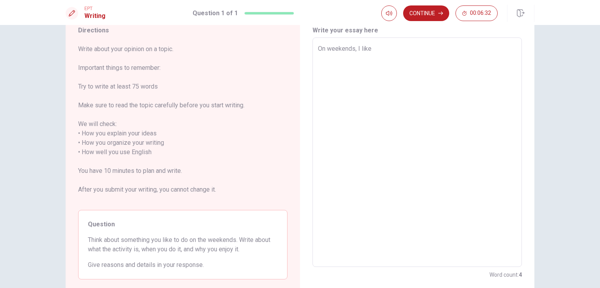
click at [375, 47] on textarea "On weekends, I like" at bounding box center [417, 152] width 198 height 217
type textarea "x"
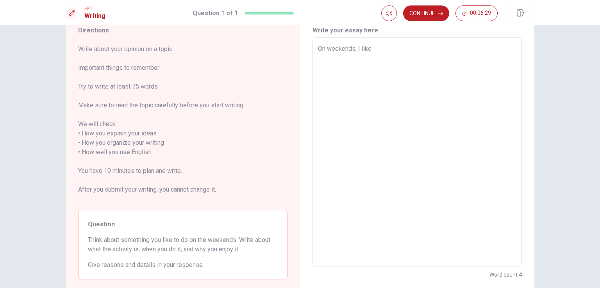
type textarea "On weekends, I like t"
type textarea "x"
type textarea "On weekends, I like to"
type textarea "x"
type textarea "On weekends, I like to"
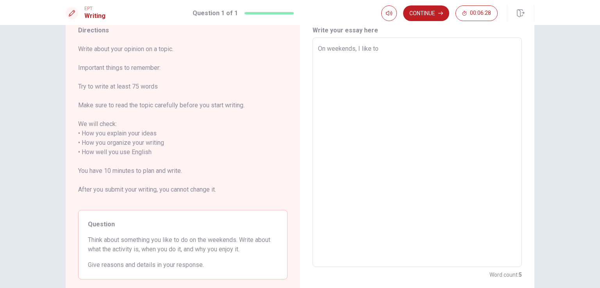
type textarea "x"
type textarea "On weekends, I like to g"
type textarea "x"
type textarea "On weekends, I like to go"
type textarea "x"
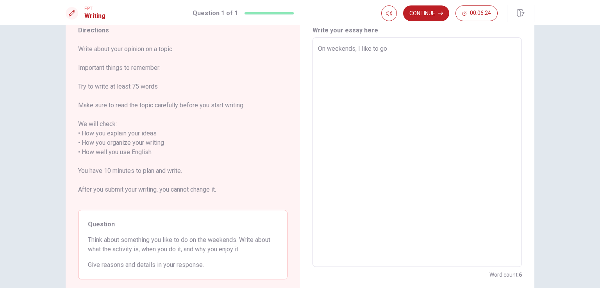
type textarea "On weekends, I like to go"
type textarea "x"
type textarea "On weekends, I like to go f"
type textarea "x"
type textarea "On weekends, I like to go fo"
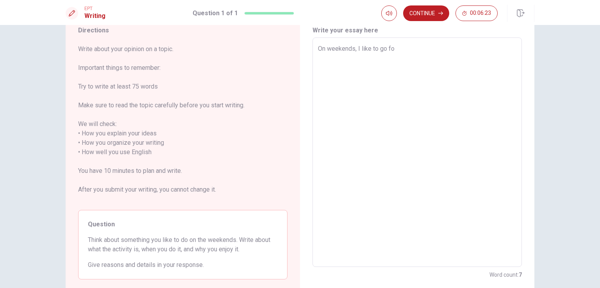
type textarea "x"
type textarea "On weekends, I like to go for"
type textarea "x"
type textarea "On weekends, I like to go for"
type textarea "x"
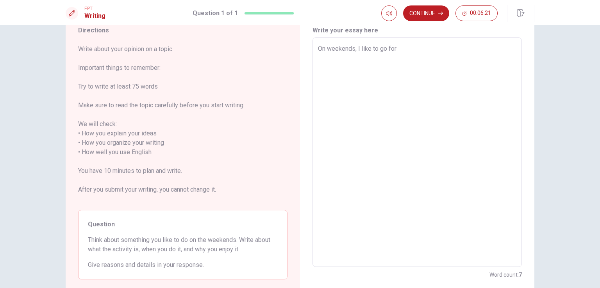
type textarea "On weekends, I like to go for w"
type textarea "x"
type textarea "On weekends, I like to go for wa"
type textarea "x"
type textarea "On weekends, I like to go for wal"
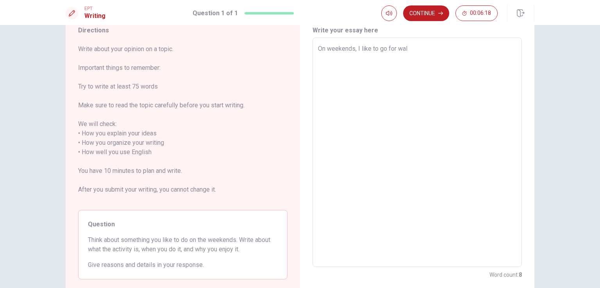
type textarea "x"
type textarea "On weekends, I like to go for walk"
type textarea "x"
type textarea "On weekends, I like to go for walks"
type textarea "x"
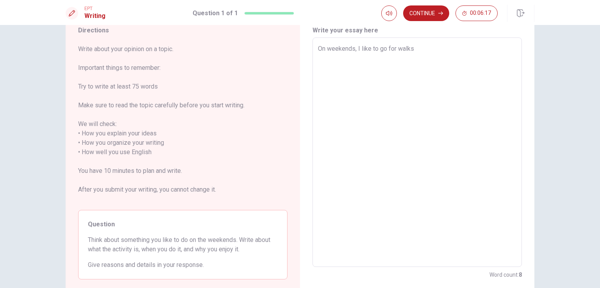
type textarea "On weekends, I like to go for walks"
type textarea "x"
type textarea "On weekends, I like to go for walks i"
type textarea "x"
type textarea "On weekends, I like to go for walks in"
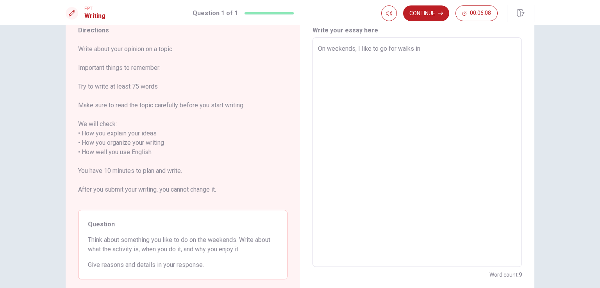
type textarea "x"
type textarea "On weekends, I like to go for walks in"
type textarea "x"
type textarea "On weekends, I like to go for walks in t"
type textarea "x"
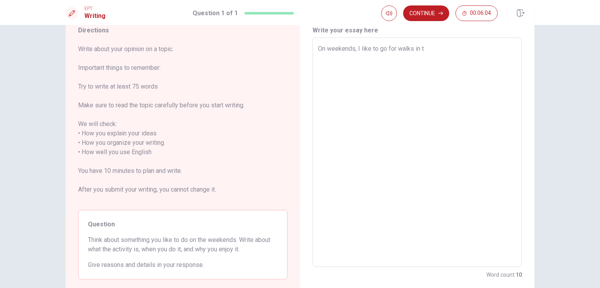
type textarea "On weekends, I like to go for walks in th"
type textarea "x"
type textarea "On weekends, I like to go for walks in the"
type textarea "x"
type textarea "On weekends, I like to go for walks in the"
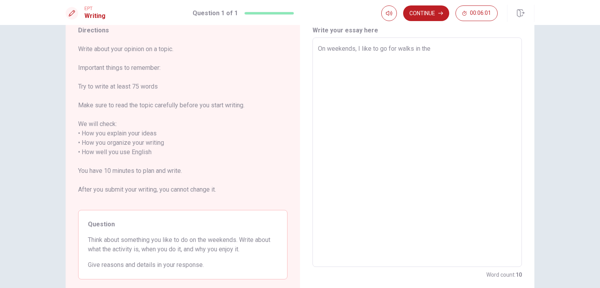
type textarea "x"
type textarea "On weekends, I like to go for walks in the p"
type textarea "x"
type textarea "On weekends, I like to go for walks in the [GEOGRAPHIC_DATA]"
type textarea "x"
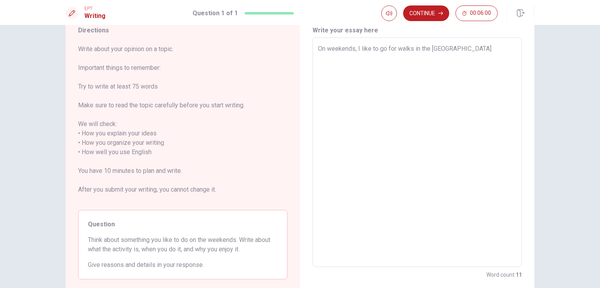
type textarea "On weekends, I like to go for walks in the par"
type textarea "x"
type textarea "On weekends, I like to go for walks in the park"
type textarea "x"
type textarea "On weekends, I like to go for walks in the park"
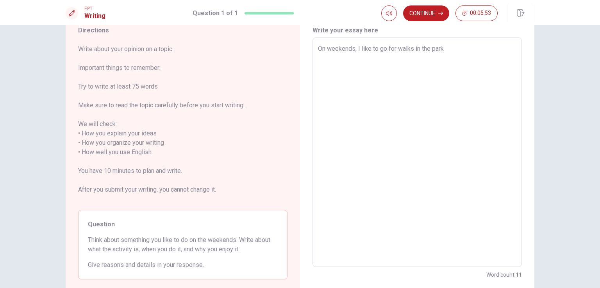
type textarea "x"
type textarea "On weekends, I like to go for walks in the park n"
type textarea "x"
type textarea "On weekends, I like to go for walks in the park ne"
type textarea "x"
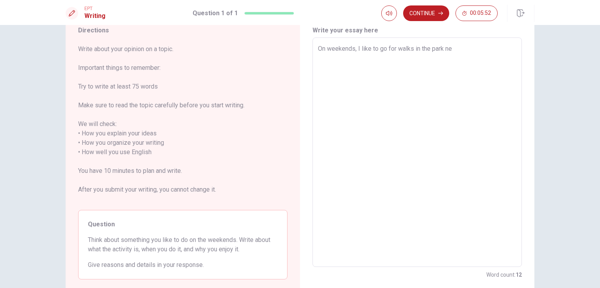
type textarea "On weekends, I like to go for walks in the [GEOGRAPHIC_DATA]"
type textarea "x"
type textarea "On weekends, I like to go for walks in the park near"
type textarea "x"
type textarea "On weekends, I like to go for walks in the park near"
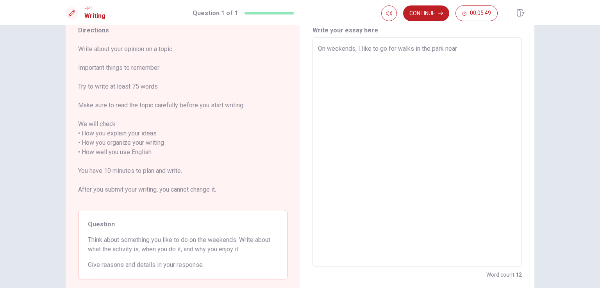
type textarea "x"
type textarea "On weekends, I like to go for walks in the park near m"
type textarea "x"
type textarea "On weekends, I like to go for walks in the park near [GEOGRAPHIC_DATA]"
type textarea "x"
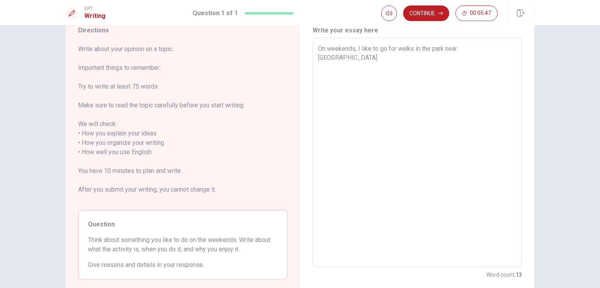
type textarea "On weekends, I like to go for walks in the park near m"
type textarea "x"
type textarea "On weekends, I like to go for walks in the park near [GEOGRAPHIC_DATA]"
type textarea "x"
type textarea "On weekends, I like to go for walks in the park near [GEOGRAPHIC_DATA]"
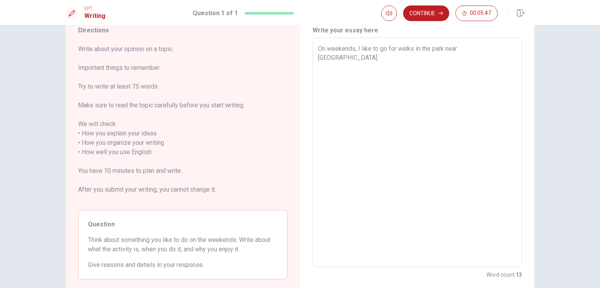
type textarea "x"
type textarea "On weekends, I like to go for walks in the park near [GEOGRAPHIC_DATA]"
type textarea "x"
type textarea "On weekends, I like to go for walks in the park near m"
type textarea "x"
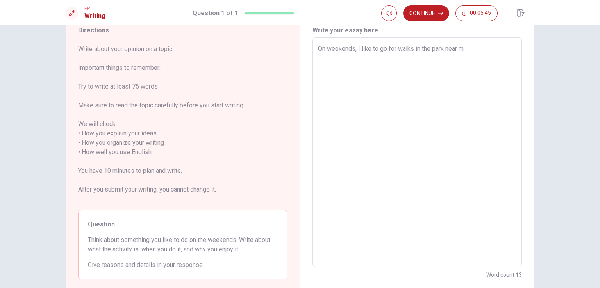
type textarea "On weekends, I like to go for walks in the park near my"
type textarea "x"
type textarea "On weekends, I like to go for walks in the park near my"
type textarea "x"
type textarea "On weekends, I like to go for walks in the park near my h"
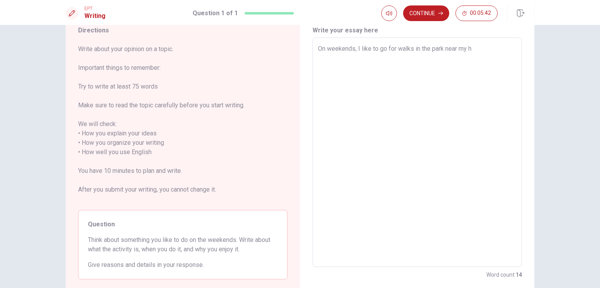
type textarea "x"
type textarea "On weekends, I like to go for walks in the park near my ho"
type textarea "x"
type textarea "On weekends, I like to go for walks in the park near my hou"
type textarea "x"
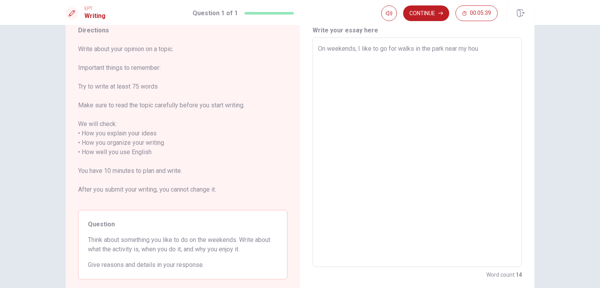
type textarea "On weekends, I like to go for walks in the park near my hous"
type textarea "x"
type textarea "On weekends, I like to go for walks in the park near my house"
type textarea "x"
type textarea "On weekends, I like to go for walks in the park near my house"
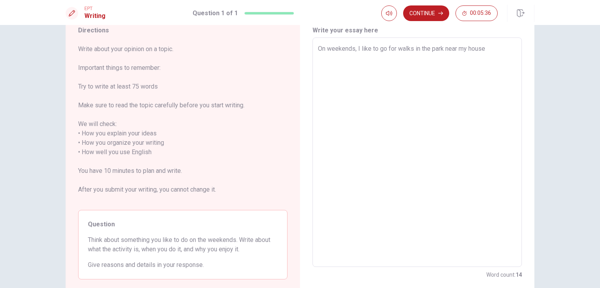
type textarea "x"
type textarea "On weekends, I like to go for walks in the park near my house"
type textarea "x"
type textarea "On weekends, I like to go for walks in the park near my house."
type textarea "x"
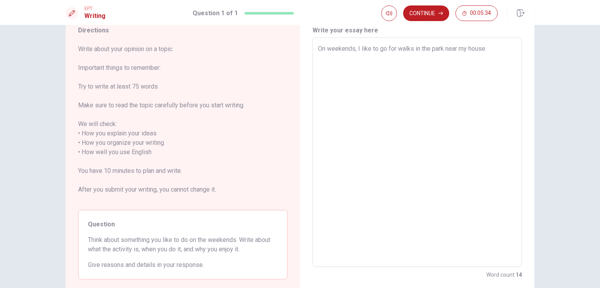
type textarea "On weekends, I like to go for walks in the park near my house."
type textarea "x"
type textarea "On weekends, I like to go for walks in the park near my house. i"
type textarea "x"
type textarea "On weekends, I like to go for walks in the park near my house. i"
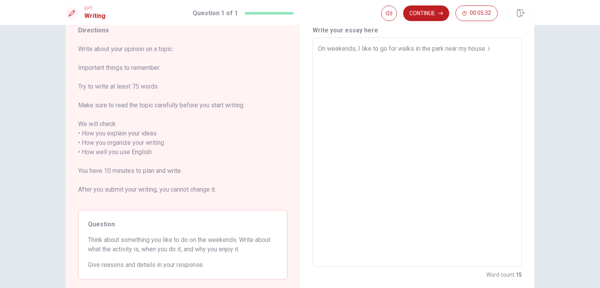
type textarea "x"
type textarea "On weekends, I like to go for walks in the park near my house. i"
type textarea "x"
type textarea "On weekends, I like to go for walks in the park near my house."
type textarea "x"
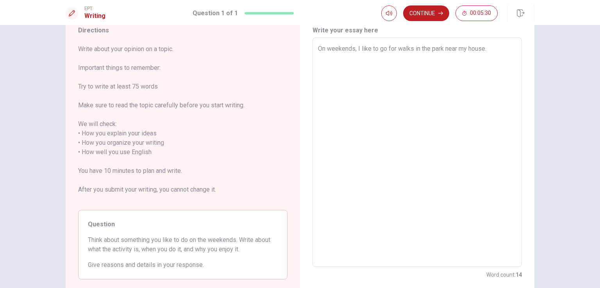
type textarea "On weekends, I like to go for walks in the park near my house. I"
type textarea "x"
type textarea "On weekends, I like to go for walks in the park near my house. I"
type textarea "x"
type textarea "On weekends, I like to go for walks in the park near my house. I"
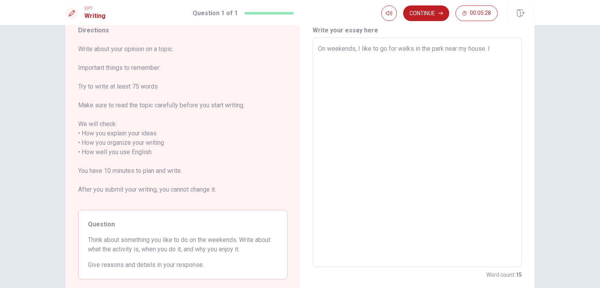
type textarea "x"
type textarea "On weekends, I like to go for walks in the park near my house. I"
type textarea "x"
type textarea "On weekends, I like to go for walks in the park near my house. I u"
type textarea "x"
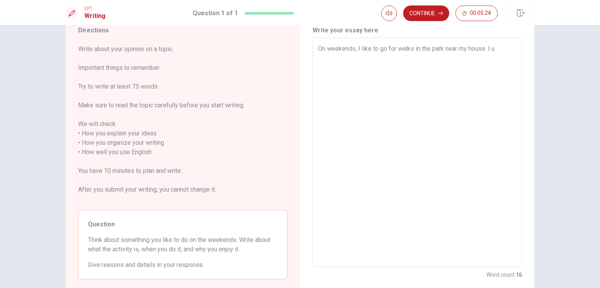
type textarea "On weekends, I like to go for walks in the park near my house. I us"
type textarea "x"
type textarea "On weekends, I like to go for walks in the park near my house. I usu"
type textarea "x"
type textarea "On weekends, I like to go for walks in the park near my house. I usua"
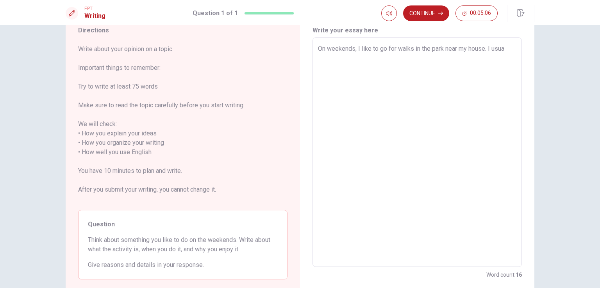
type textarea "x"
type textarea "On weekends, I like to go for walks in the park near my house. I usual"
type textarea "x"
type textarea "On weekends, I like to go for walks in the park near my house. I usuall"
type textarea "x"
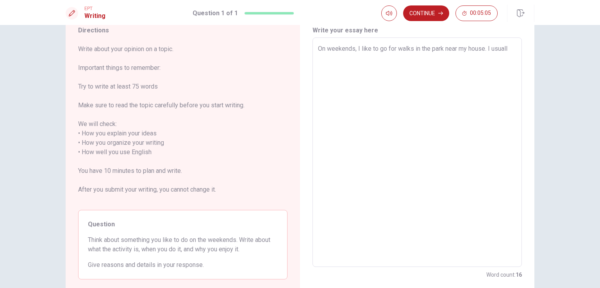
type textarea "On weekends, I like to go for walks in the park near my house. I usualll"
type textarea "x"
type textarea "On weekends, I like to go for walks in the park near my house. I usuallle"
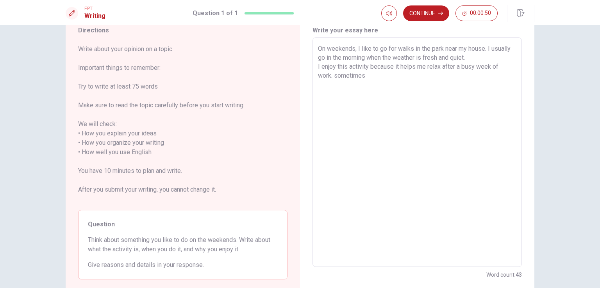
click at [336, 77] on textarea "On weekends, I like to go for walks in the park near my house. I usually go in …" at bounding box center [417, 152] width 198 height 217
click at [367, 76] on textarea "On weekends, I like to go for walks in the park near my house. I usually go in …" at bounding box center [417, 152] width 198 height 217
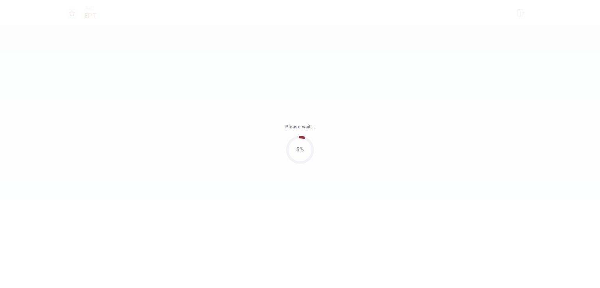
scroll to position [0, 0]
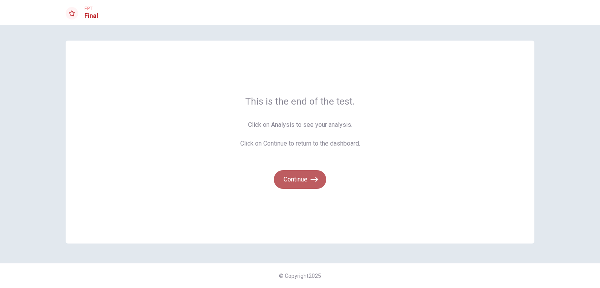
drag, startPoint x: 302, startPoint y: 177, endPoint x: 302, endPoint y: 171, distance: 5.9
click at [302, 171] on button "Continue" at bounding box center [300, 179] width 52 height 19
